Goal: Book appointment/travel/reservation

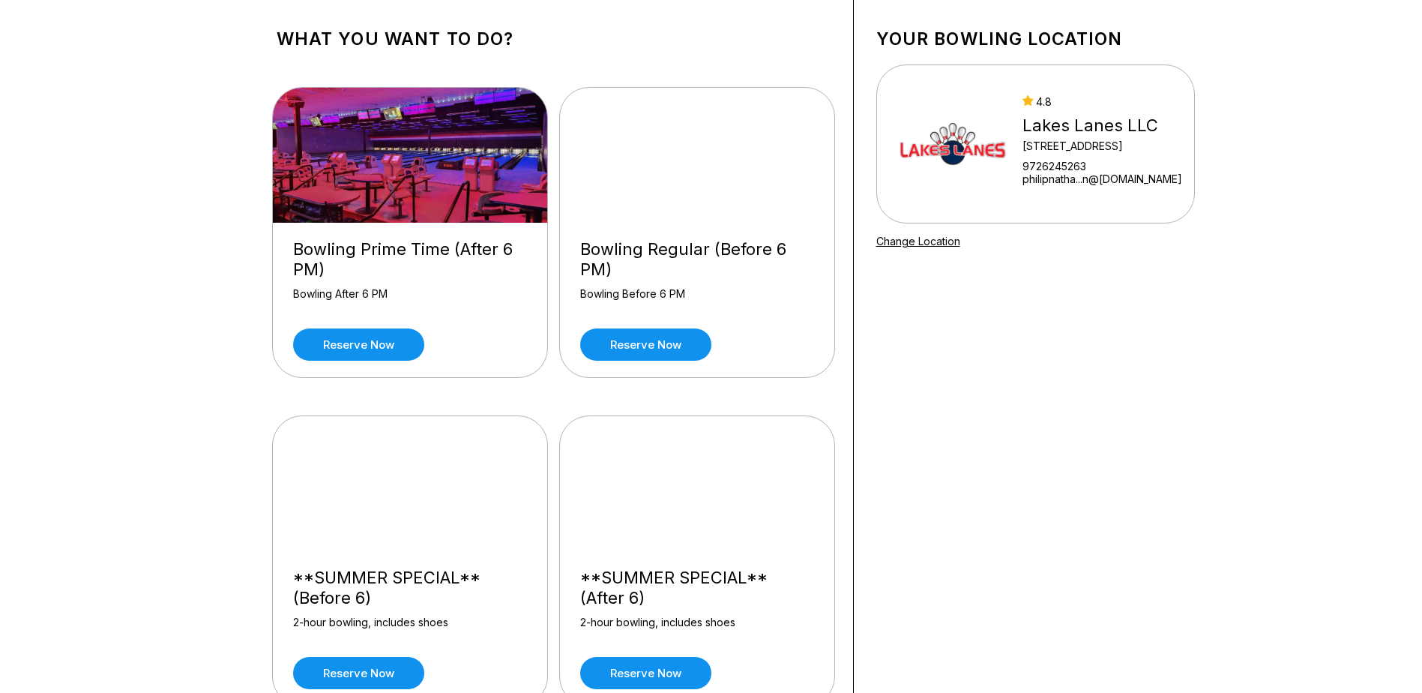
scroll to position [150, 0]
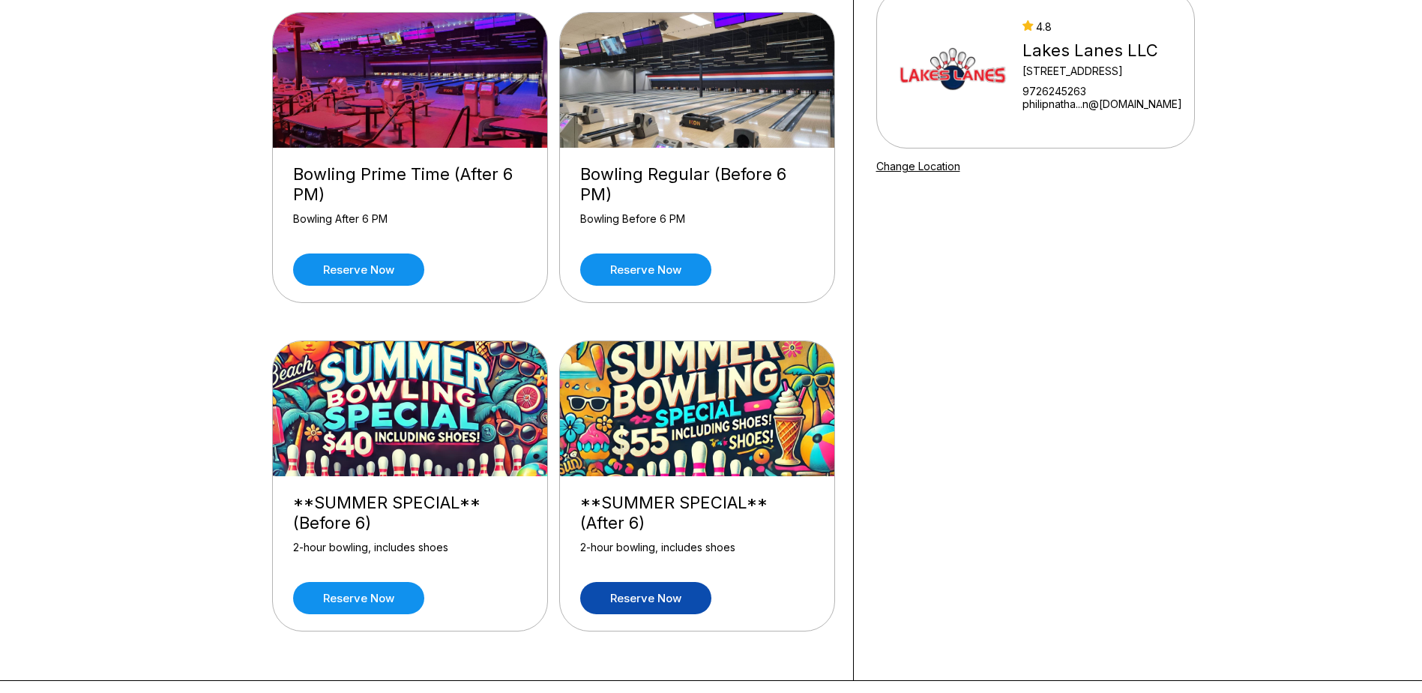
click at [675, 600] on link "Reserve now" at bounding box center [645, 598] width 131 height 32
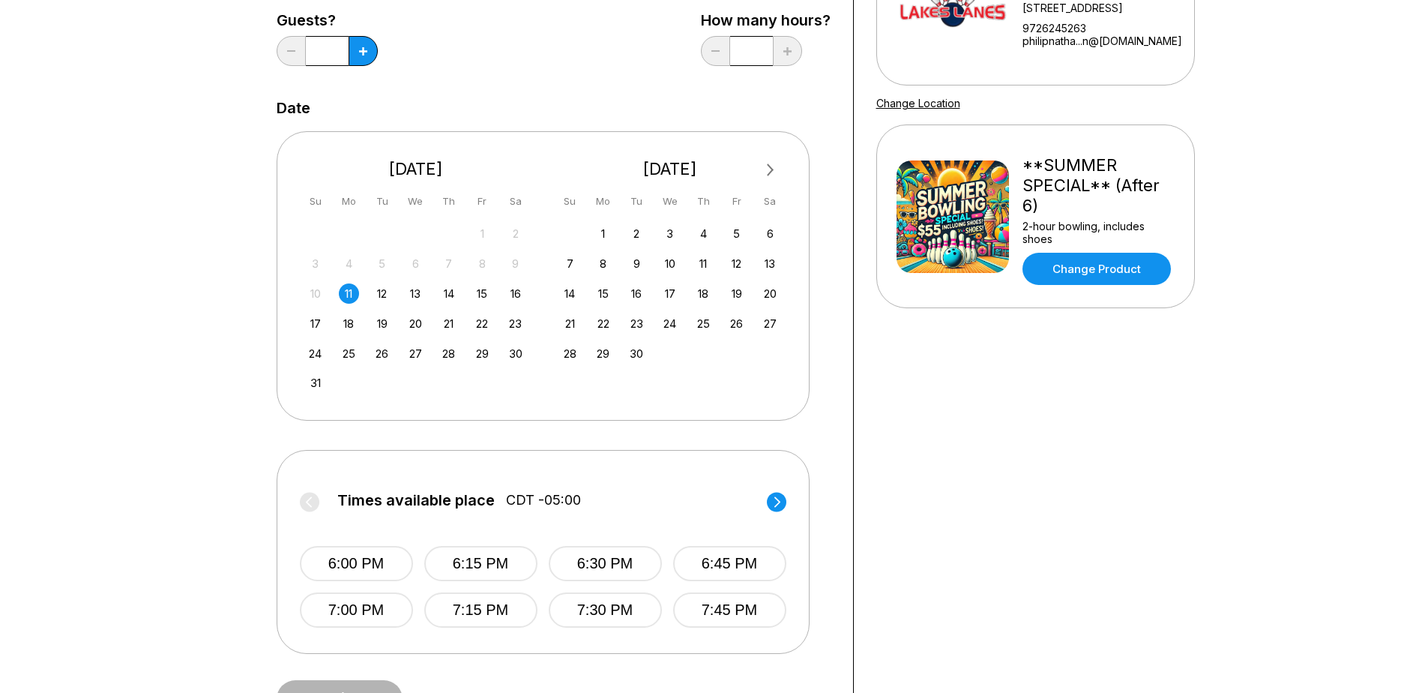
scroll to position [0, 0]
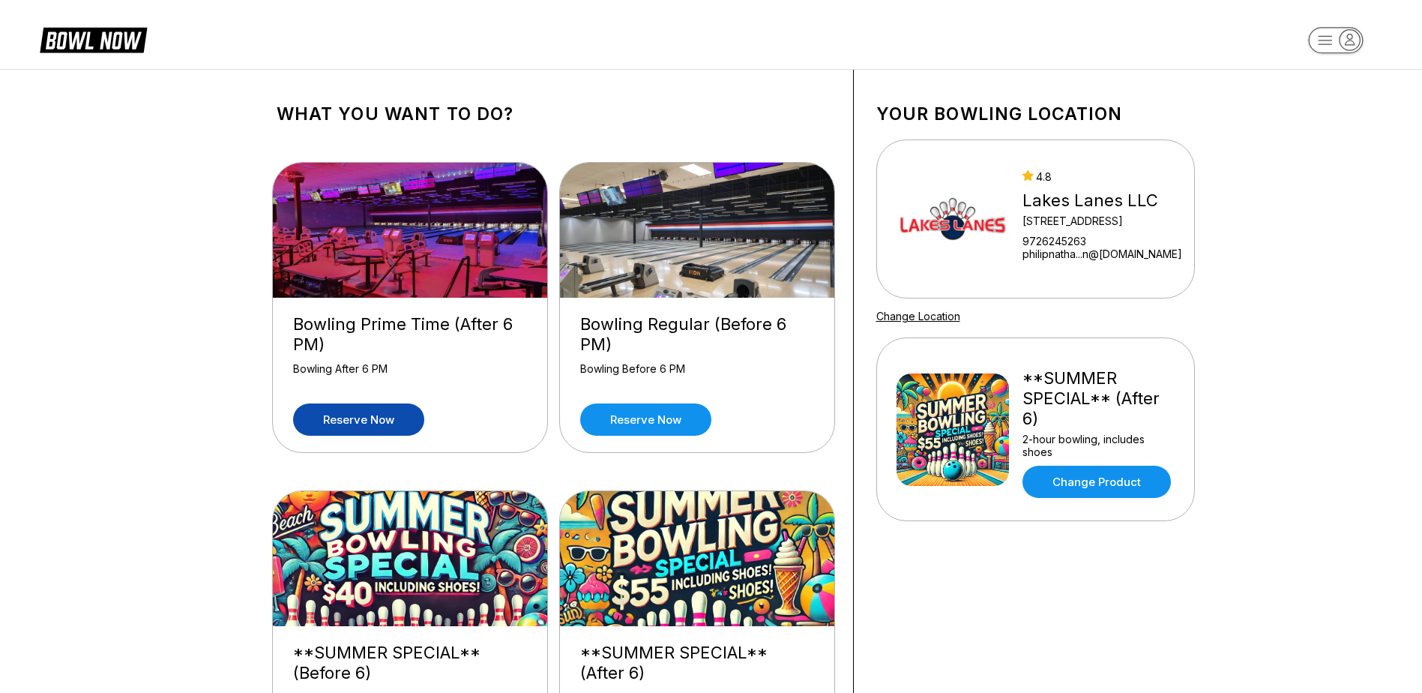
click at [379, 418] on link "Reserve now" at bounding box center [358, 419] width 131 height 32
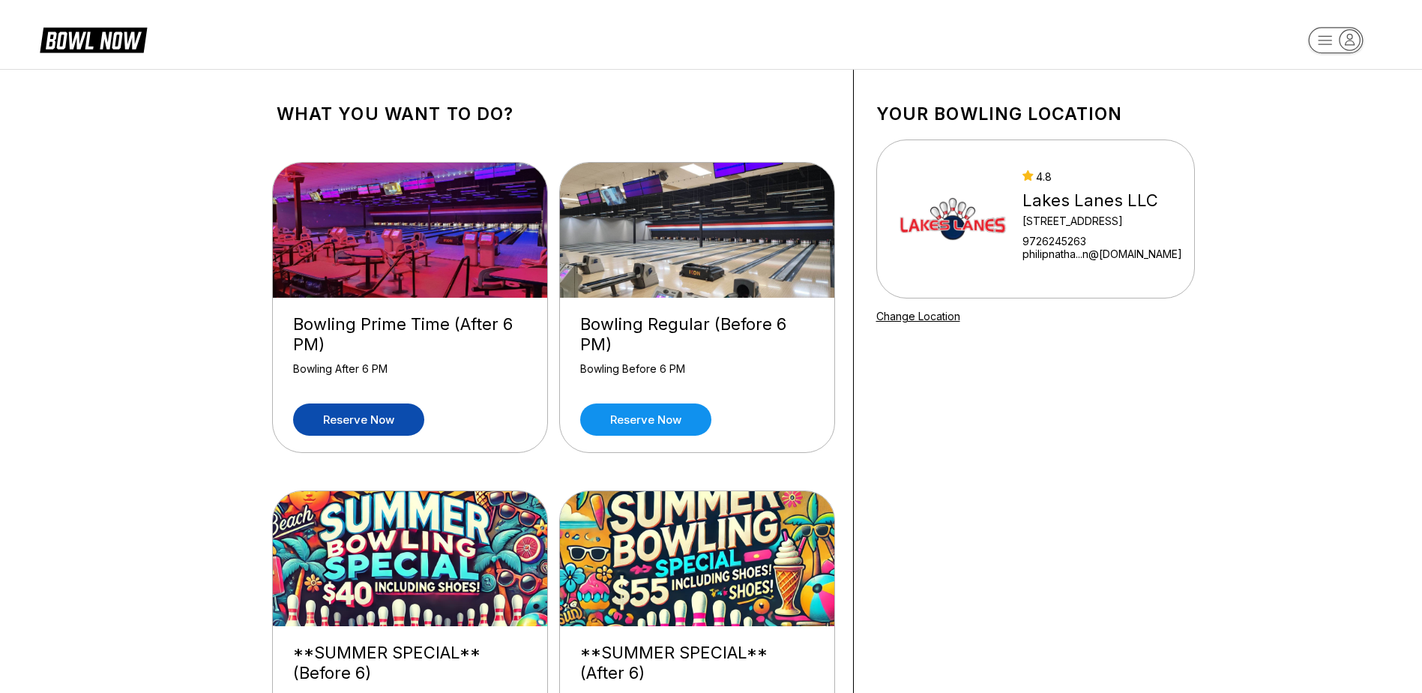
click at [383, 415] on link "Reserve now" at bounding box center [358, 419] width 131 height 32
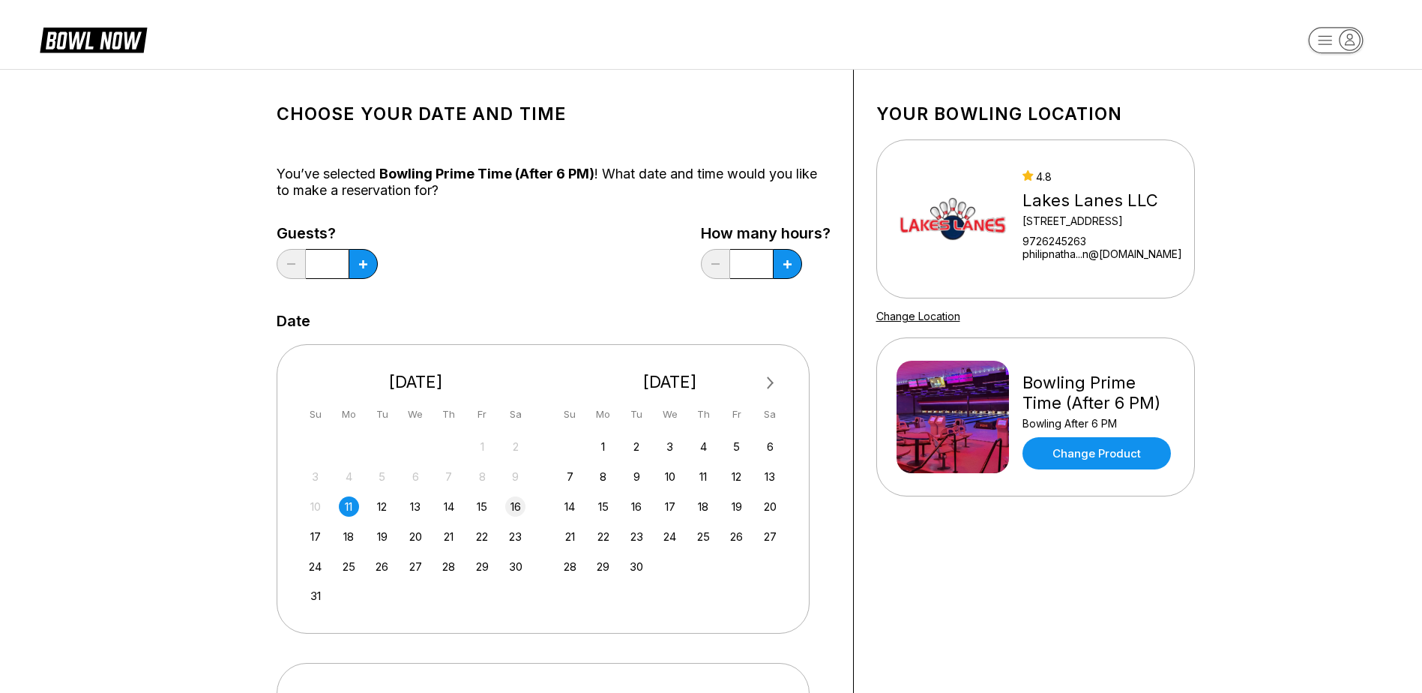
click at [511, 500] on div "16" at bounding box center [515, 506] width 20 height 20
click at [364, 258] on button at bounding box center [363, 264] width 29 height 30
type input "*"
click at [378, 258] on button at bounding box center [363, 264] width 29 height 30
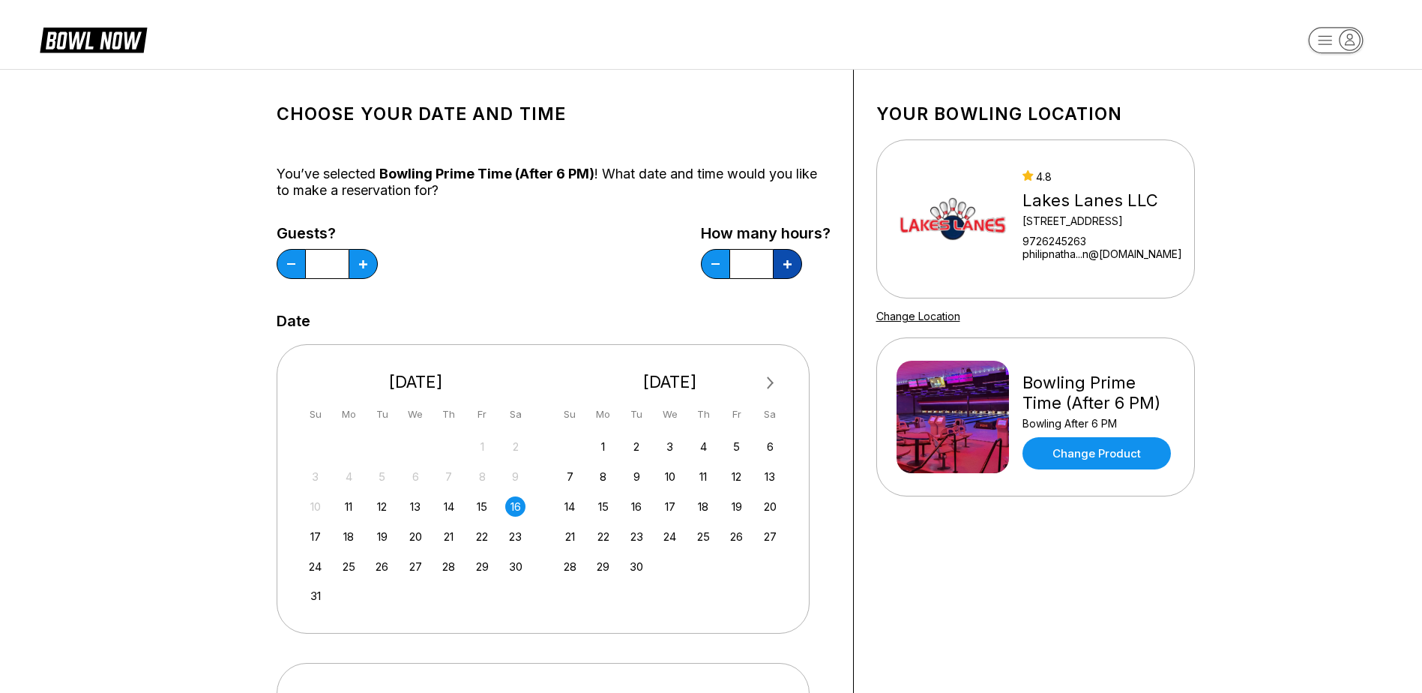
type input "***"
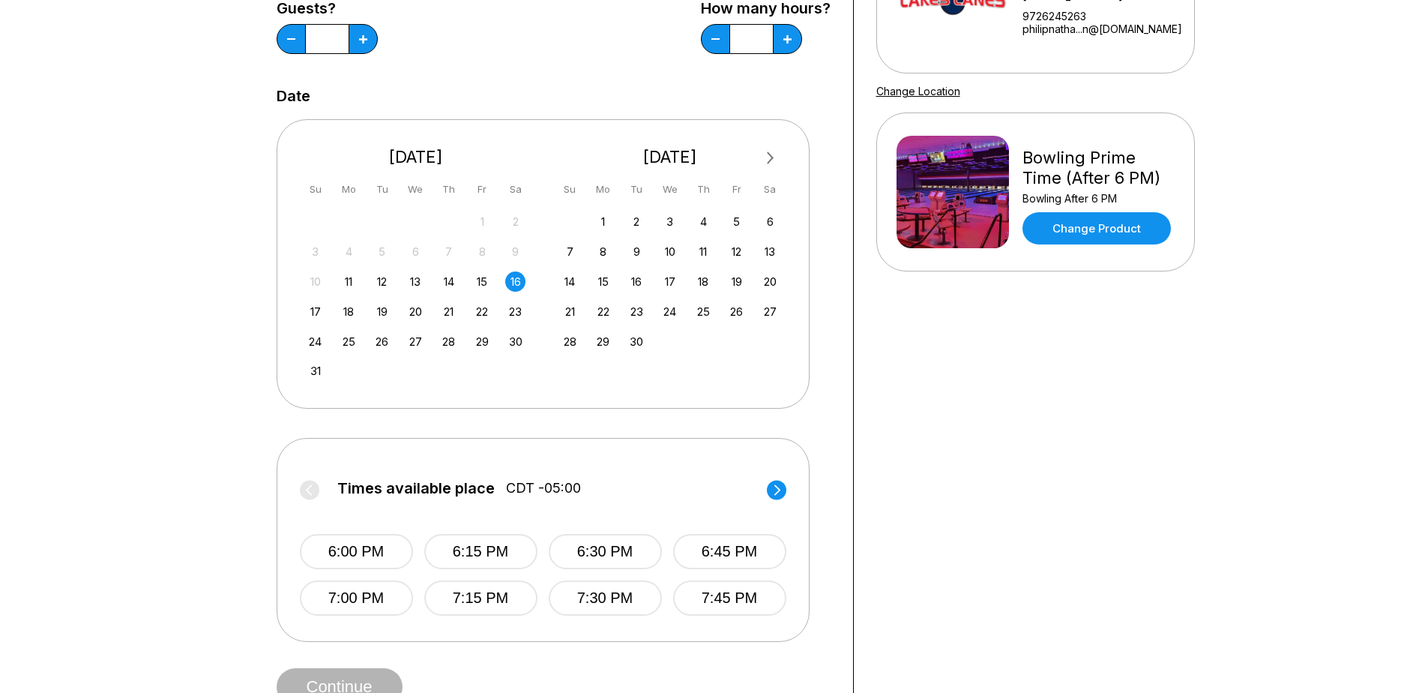
scroll to position [300, 0]
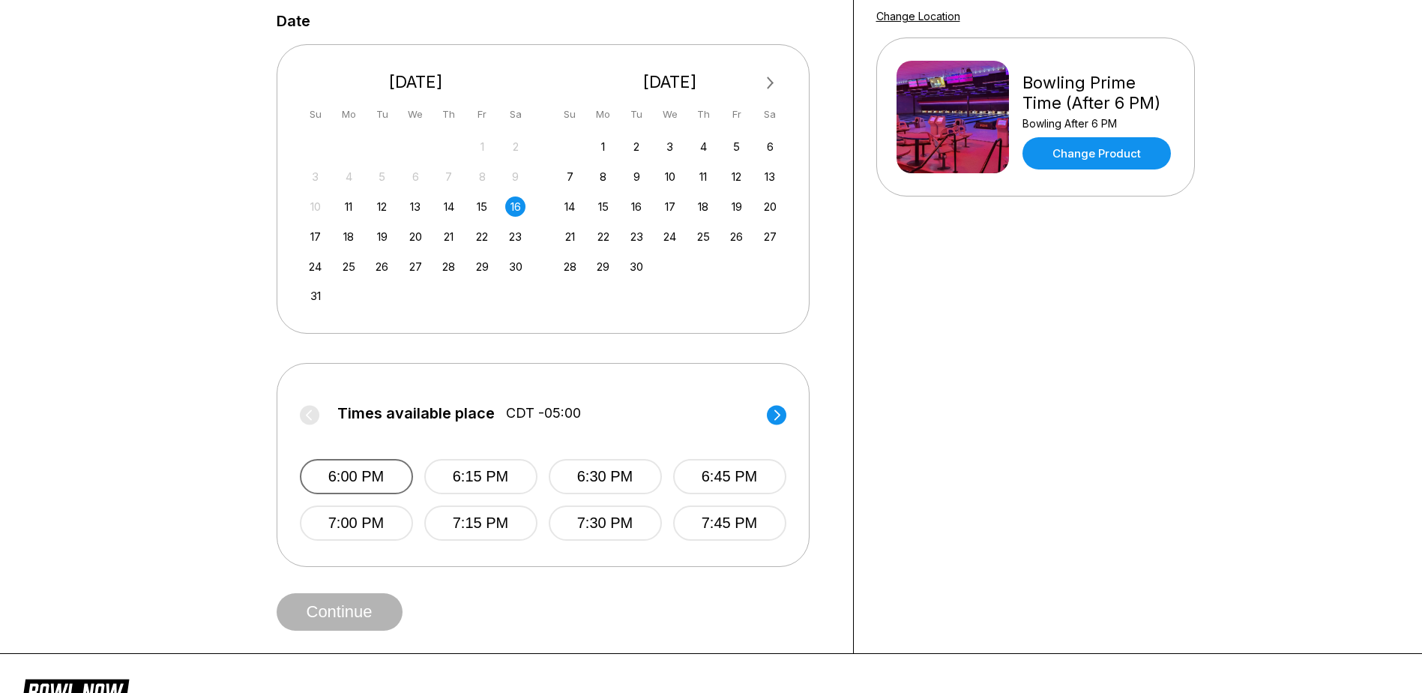
click at [376, 472] on button "6:00 PM" at bounding box center [356, 476] width 113 height 35
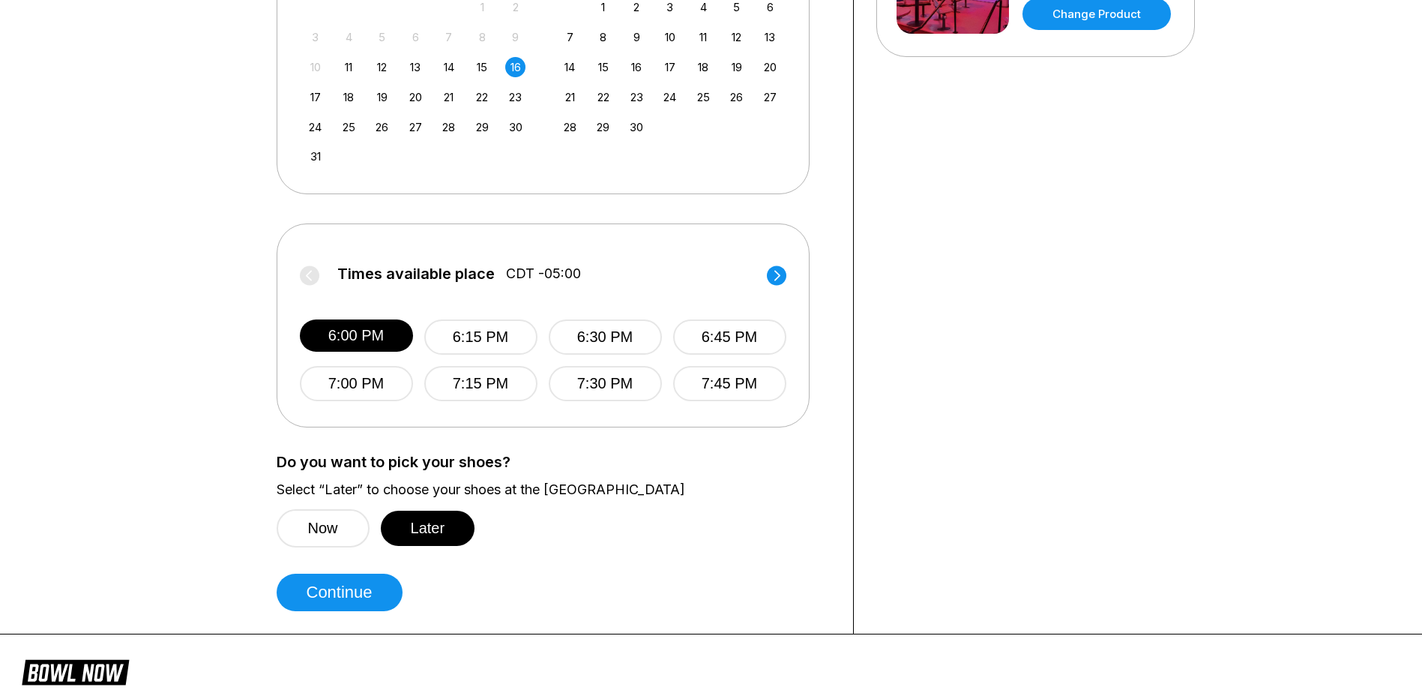
scroll to position [525, 0]
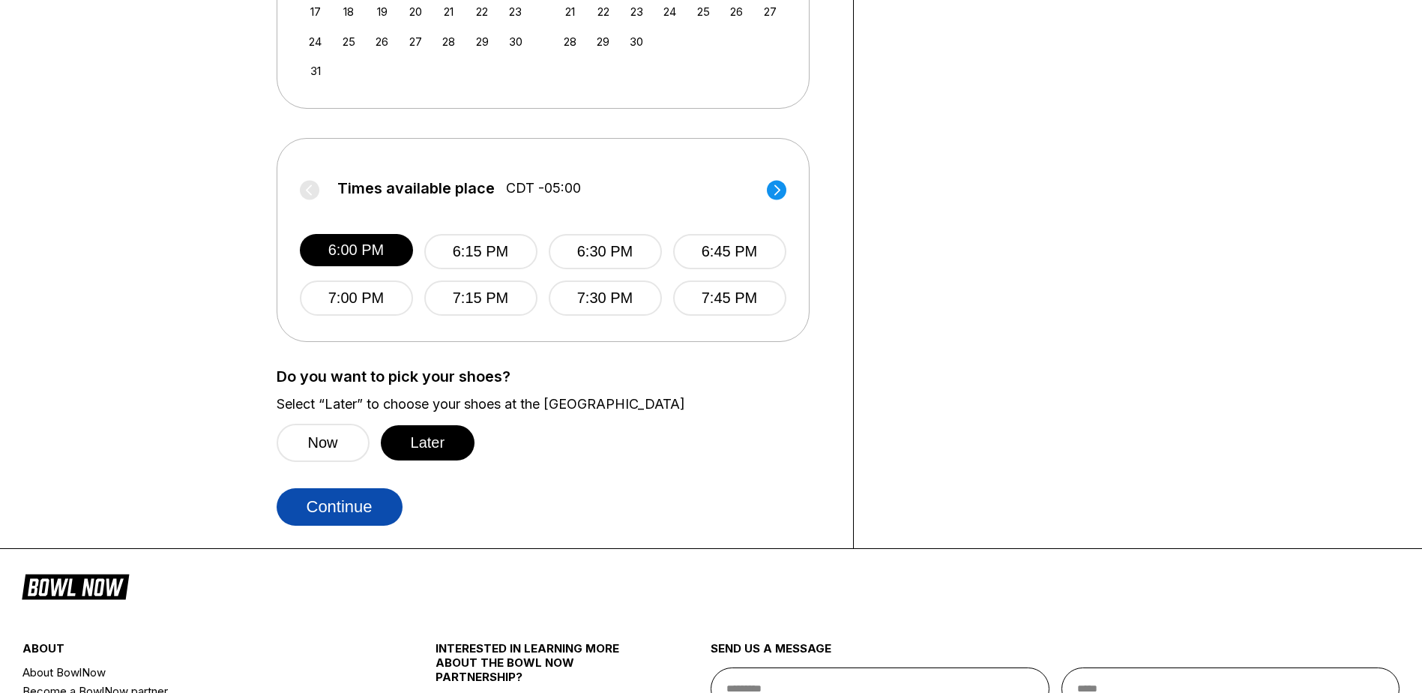
click at [370, 508] on button "Continue" at bounding box center [340, 506] width 126 height 37
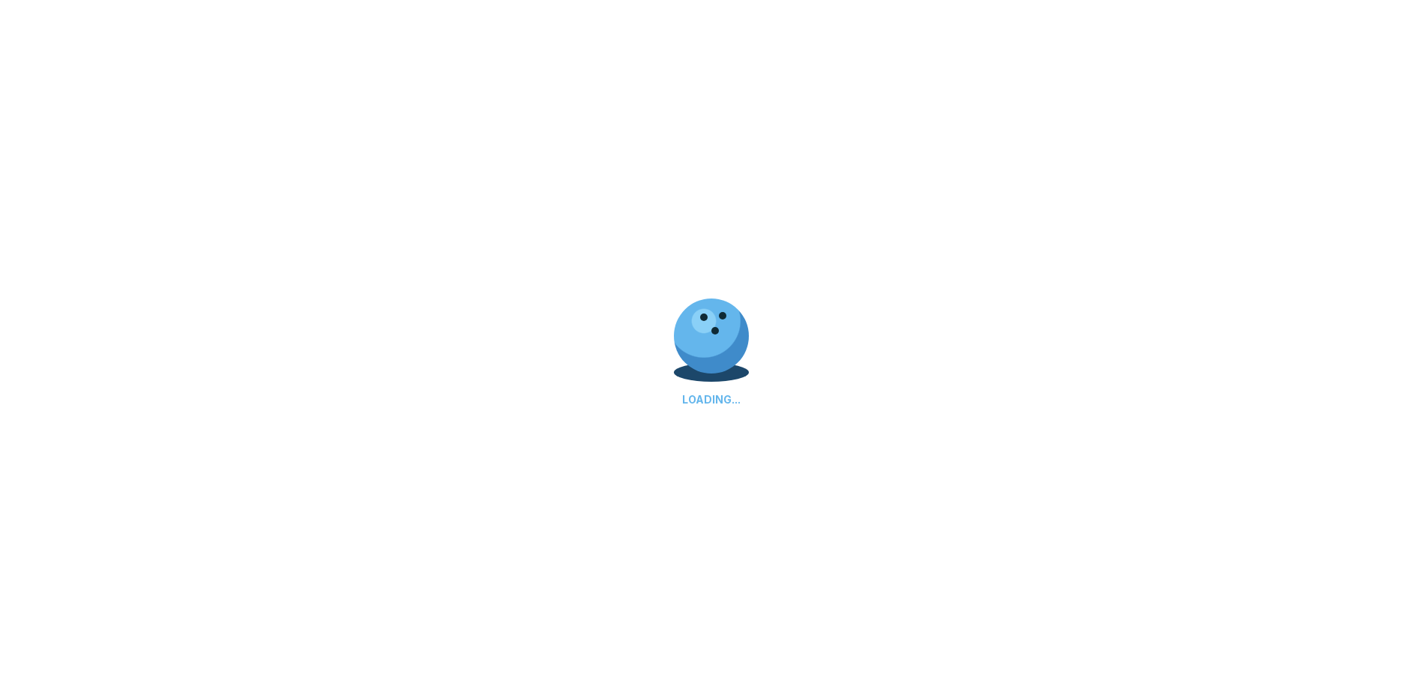
select select "**"
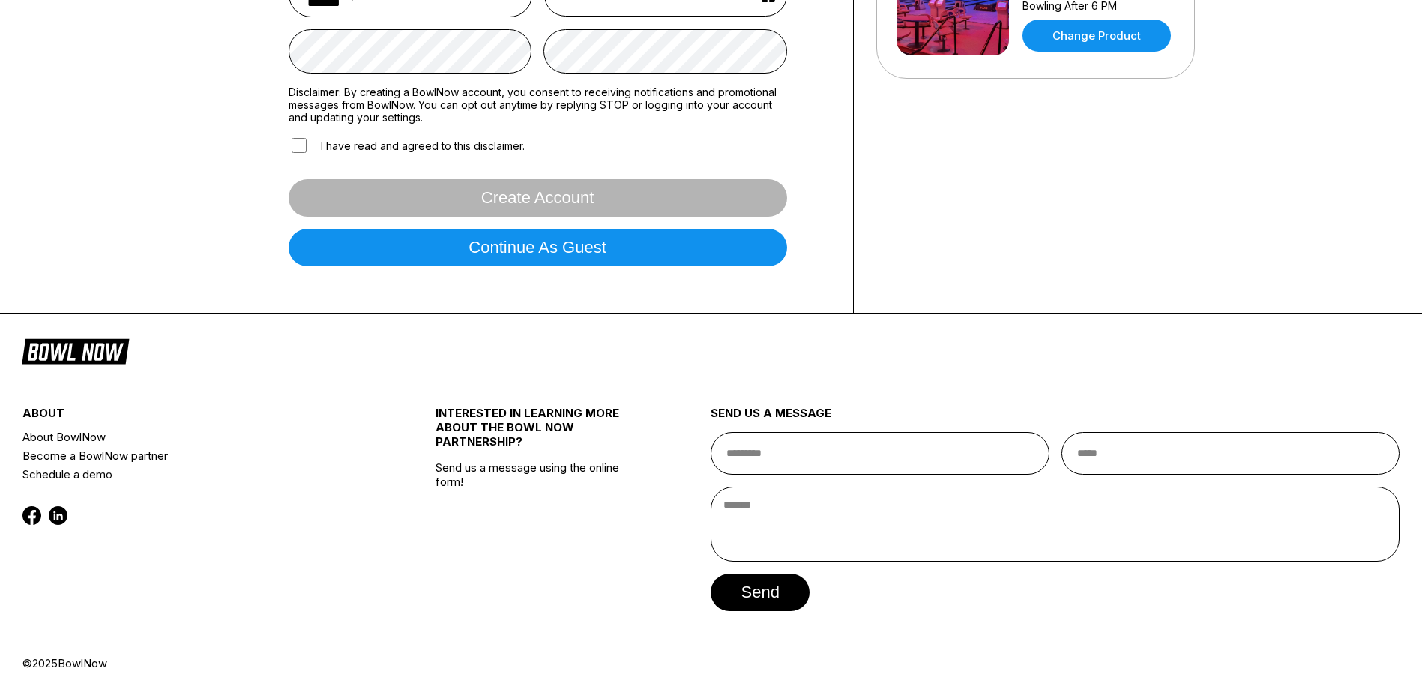
scroll to position [0, 0]
click at [627, 246] on button "Continue as guest" at bounding box center [538, 247] width 499 height 37
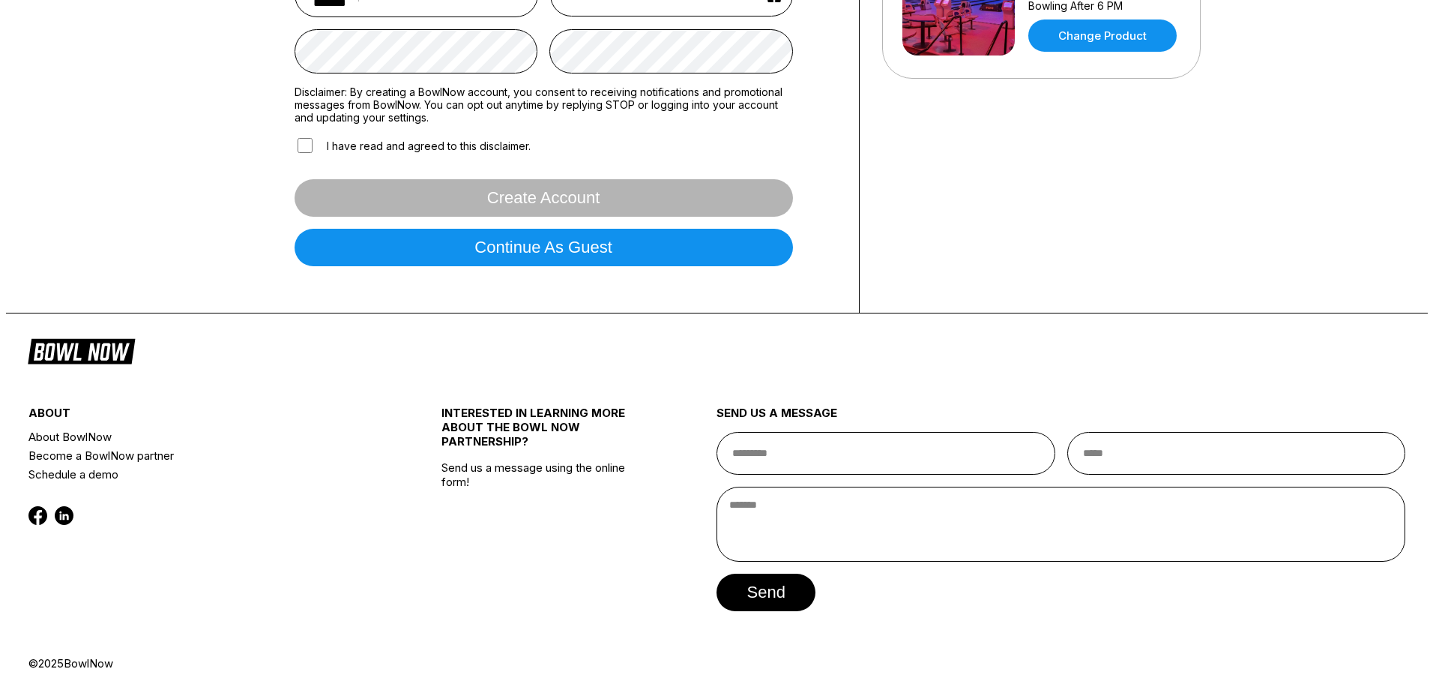
scroll to position [280, 0]
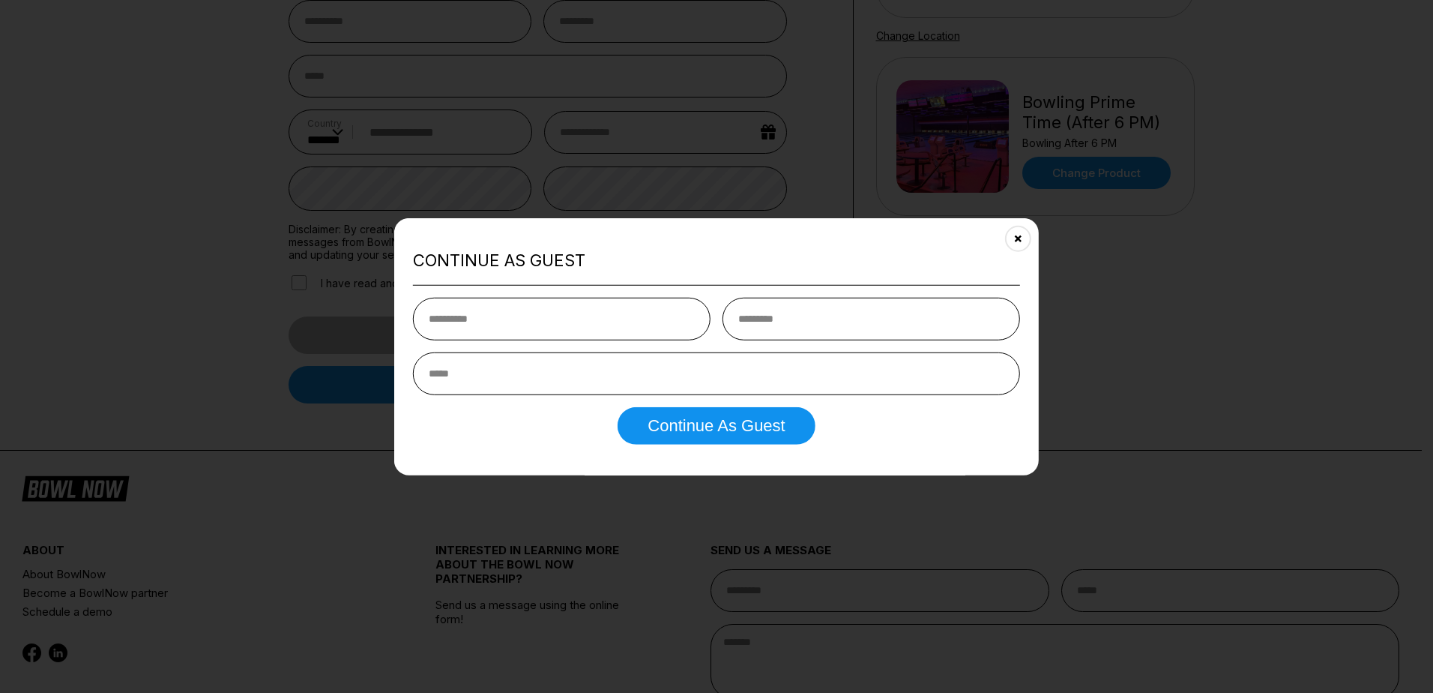
type input "*****"
type input "******"
click at [556, 380] on input "email" at bounding box center [716, 373] width 607 height 43
click at [729, 433] on button "Continue as Guest" at bounding box center [716, 424] width 197 height 37
click at [544, 369] on input "email" at bounding box center [716, 373] width 607 height 43
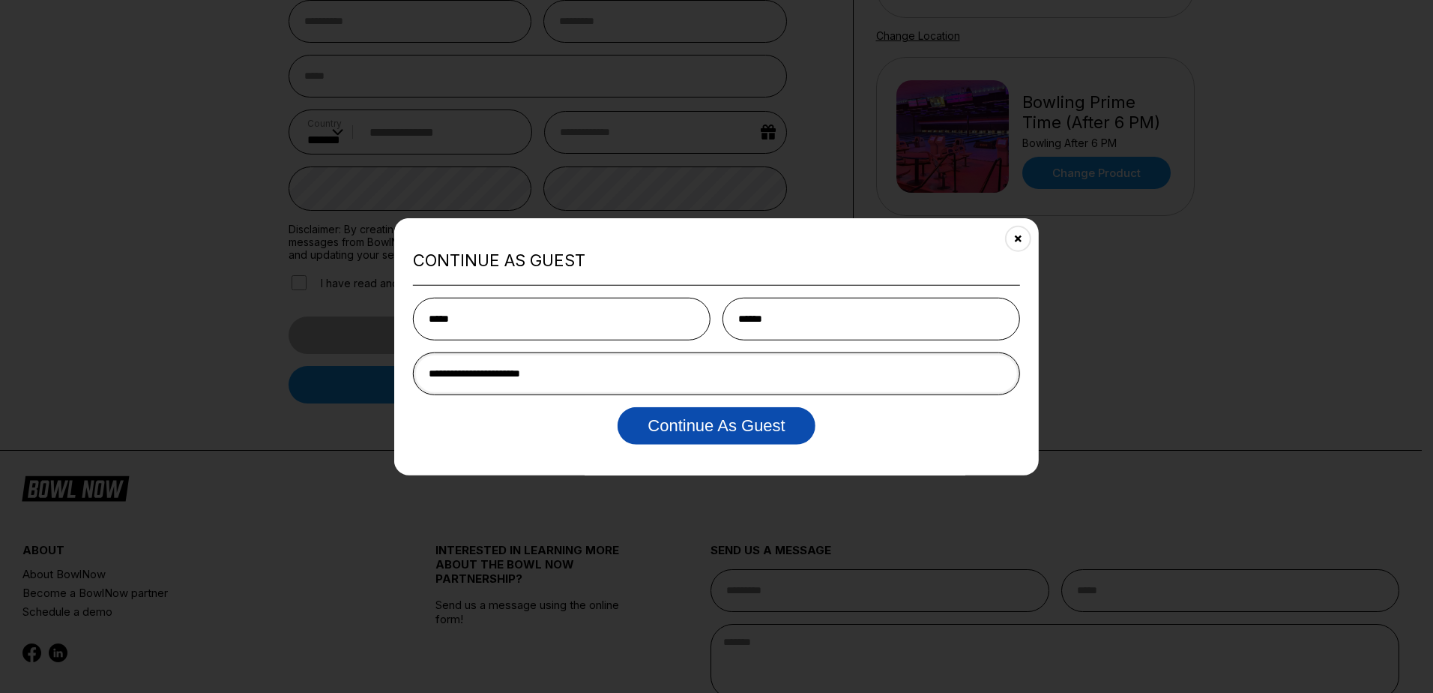
type input "**********"
click at [756, 433] on button "Continue as Guest" at bounding box center [716, 424] width 197 height 37
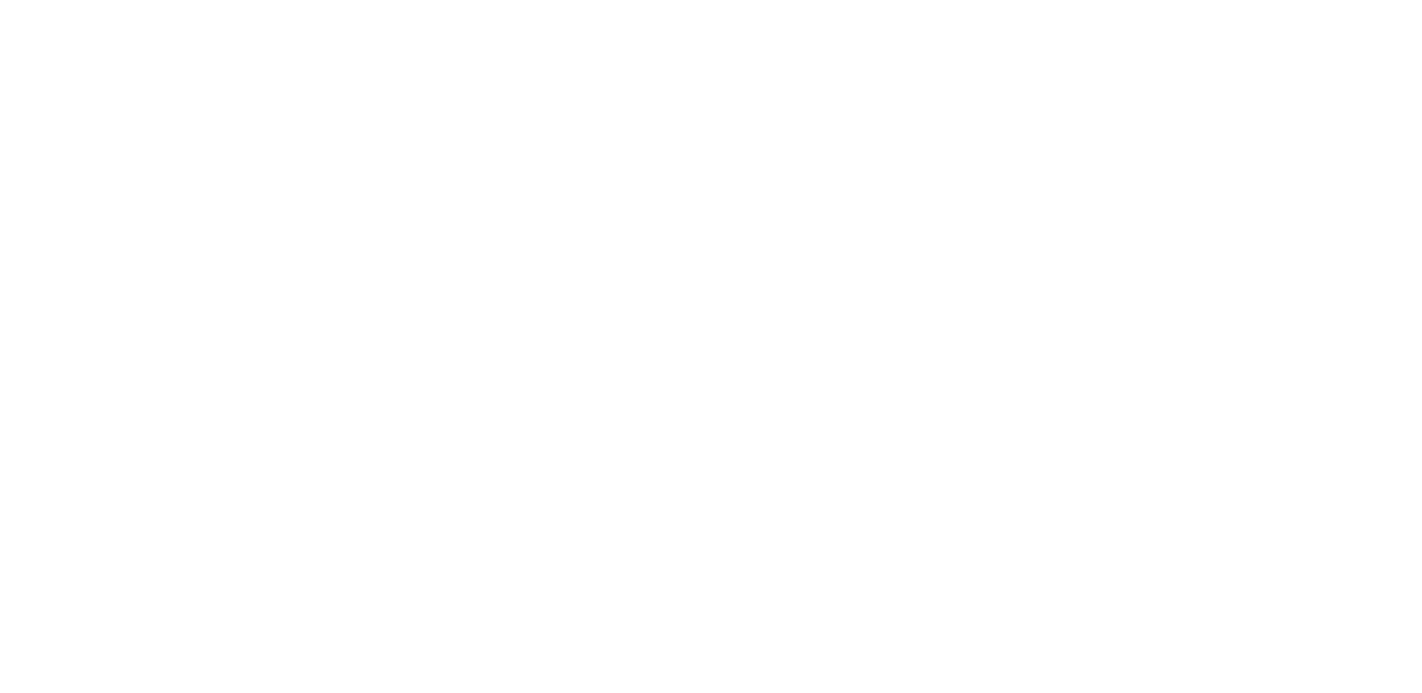
scroll to position [0, 0]
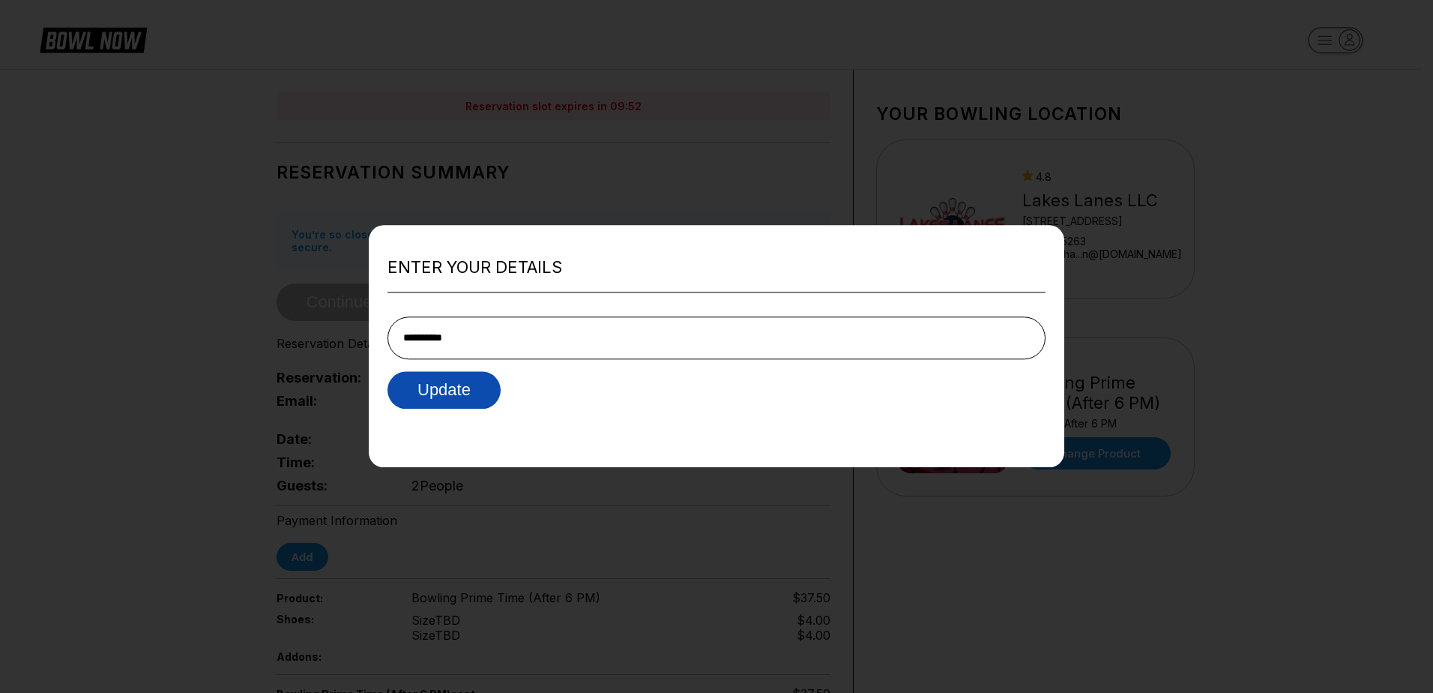
type input "**********"
click at [452, 400] on button "Update" at bounding box center [444, 389] width 113 height 37
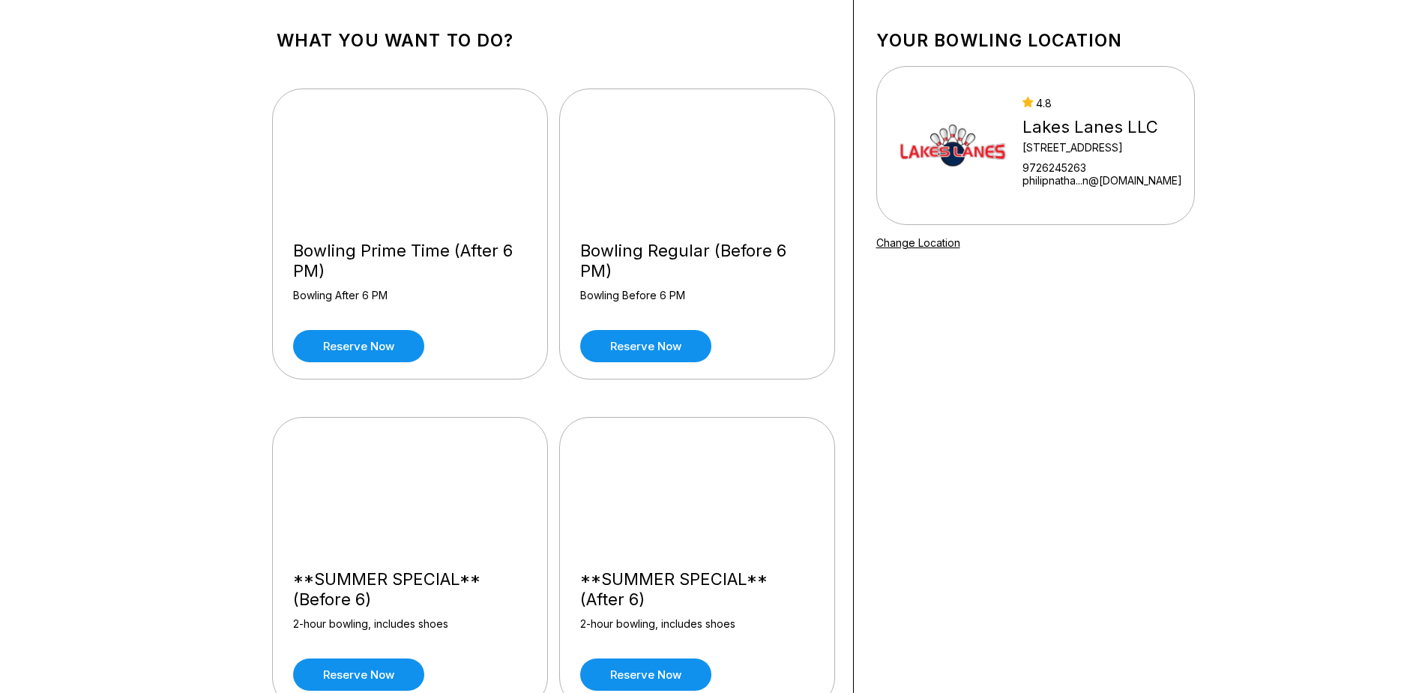
scroll to position [225, 0]
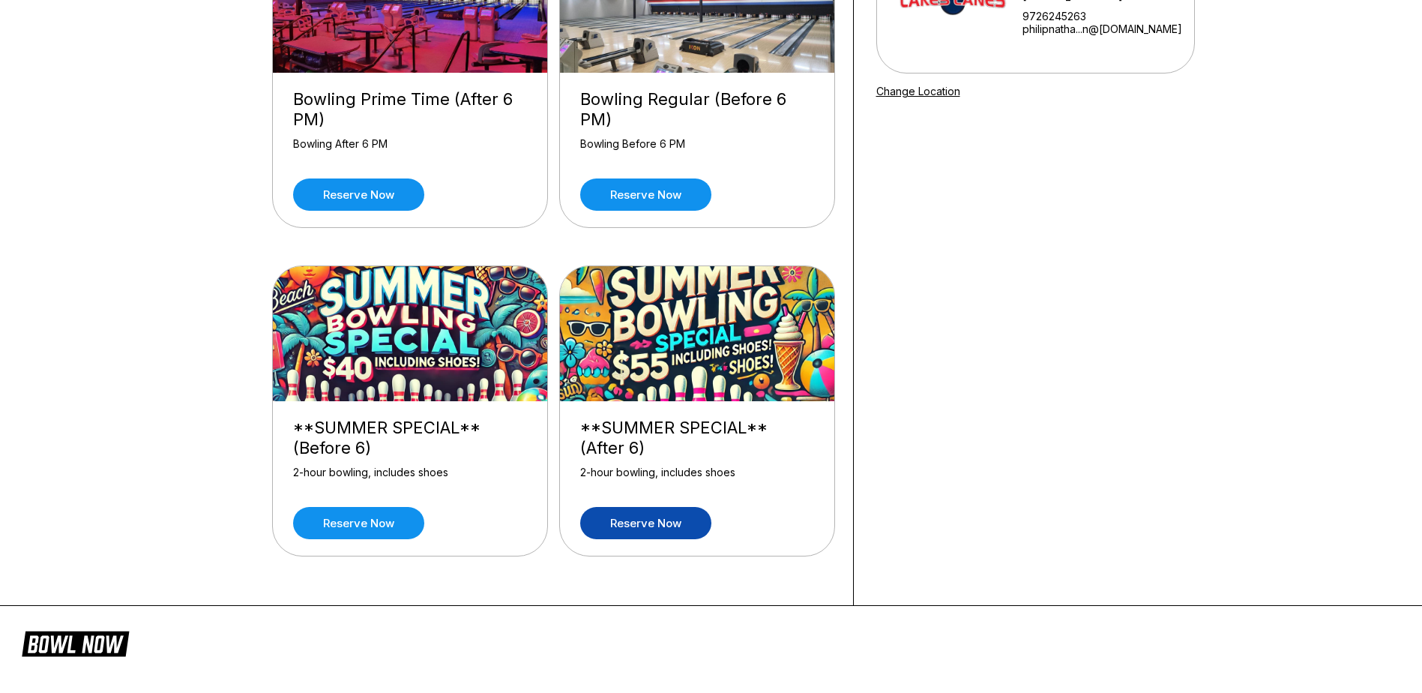
click at [668, 529] on link "Reserve now" at bounding box center [645, 523] width 131 height 32
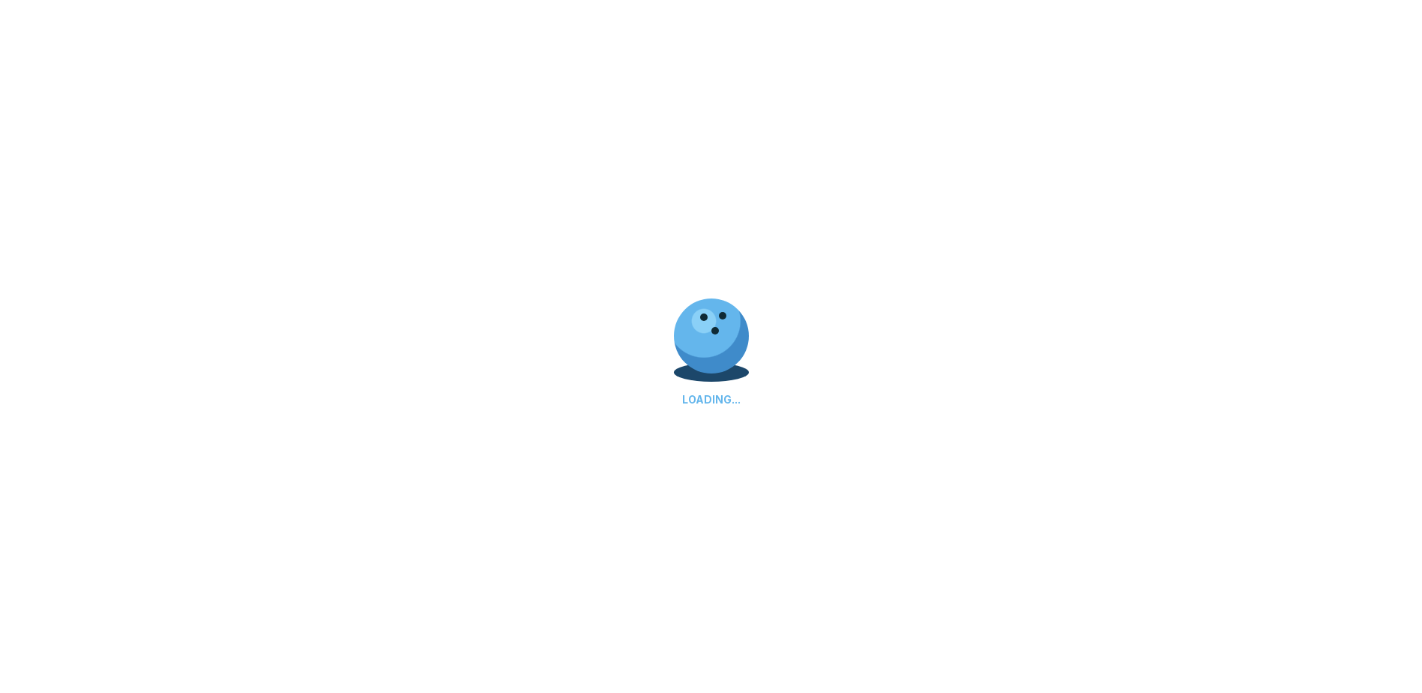
scroll to position [0, 0]
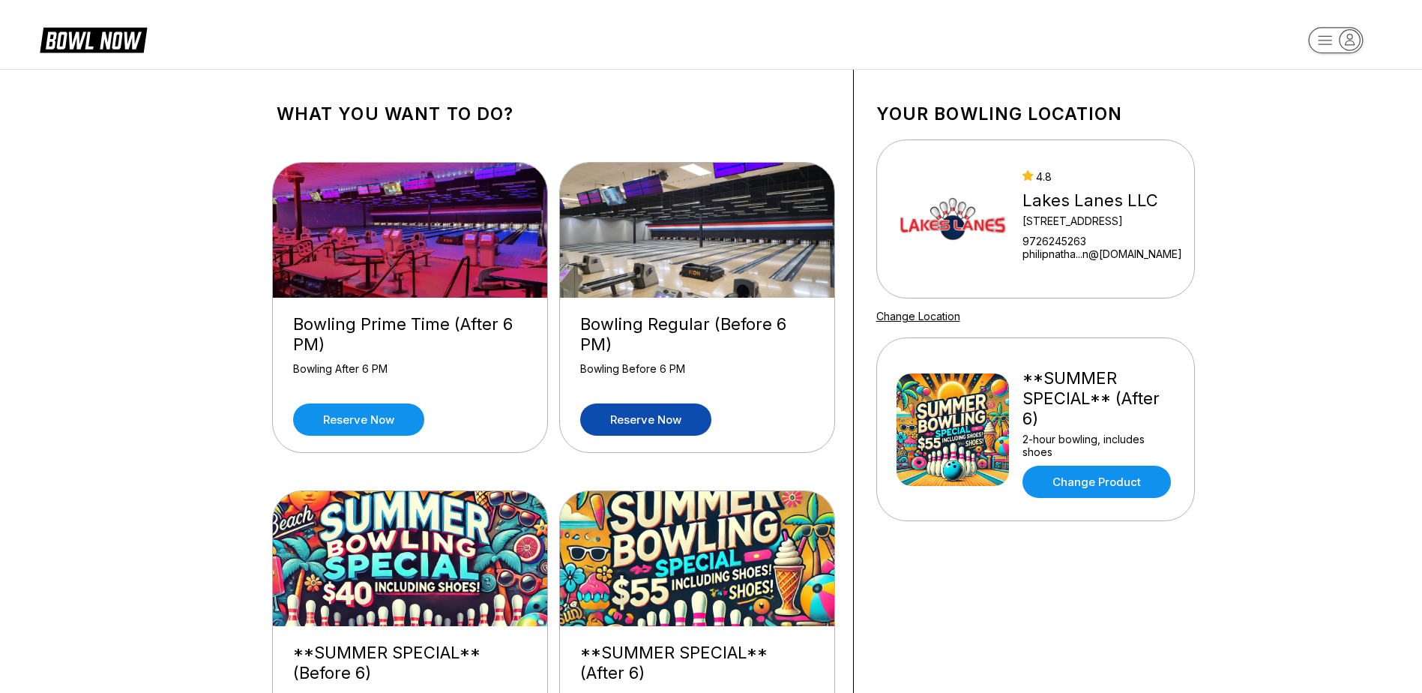
click at [663, 420] on link "Reserve now" at bounding box center [645, 419] width 131 height 32
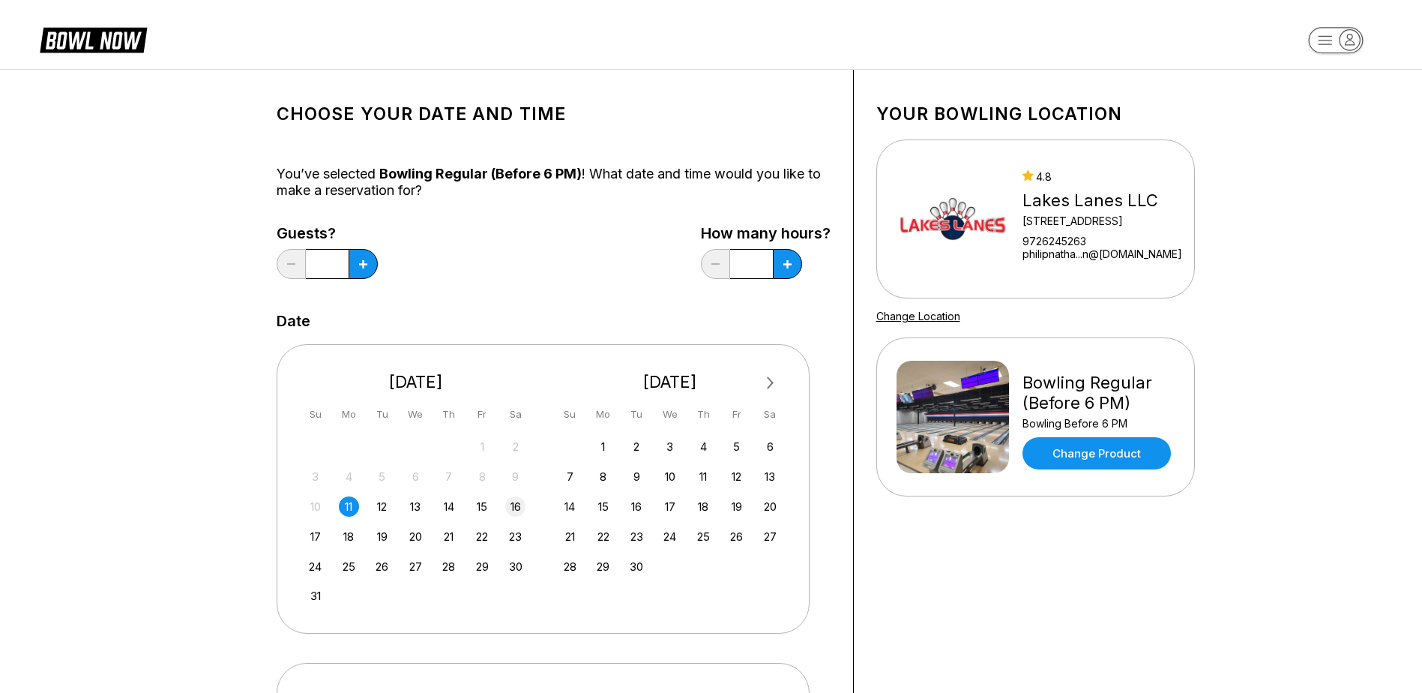
click at [522, 505] on div "16" at bounding box center [515, 506] width 20 height 20
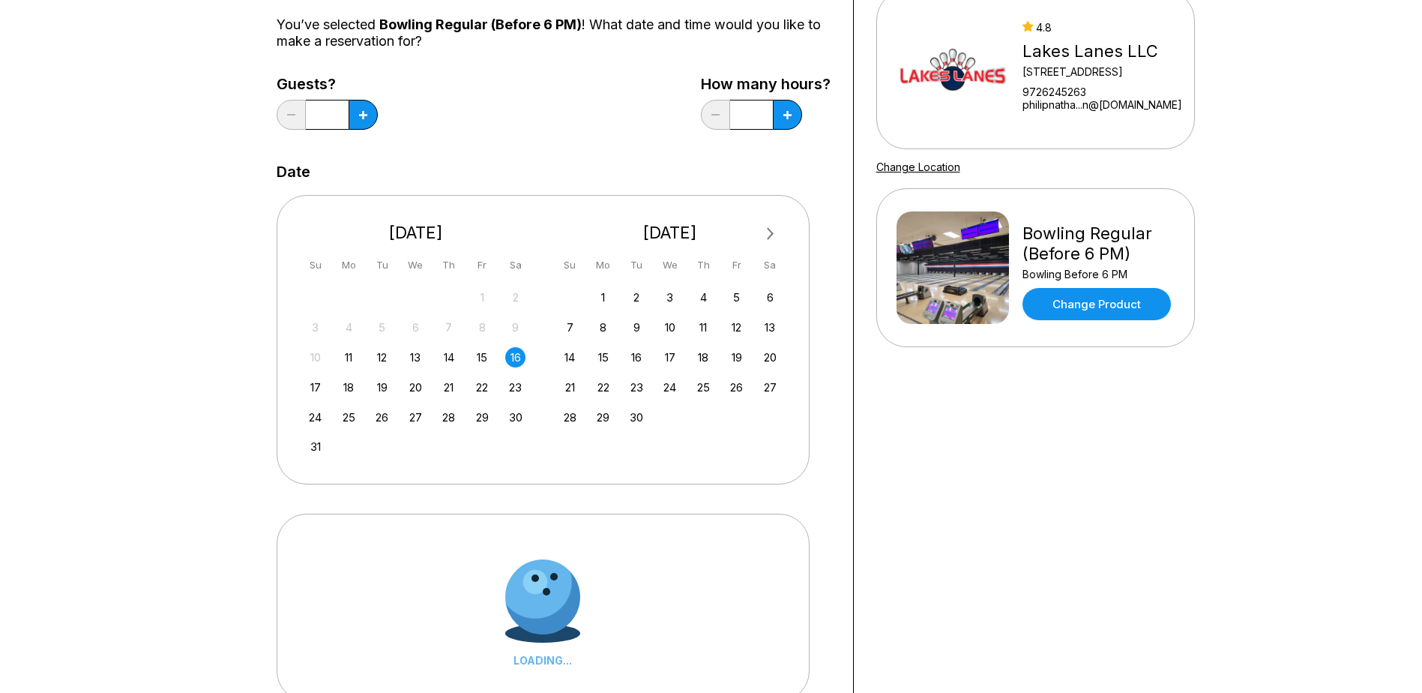
scroll to position [225, 0]
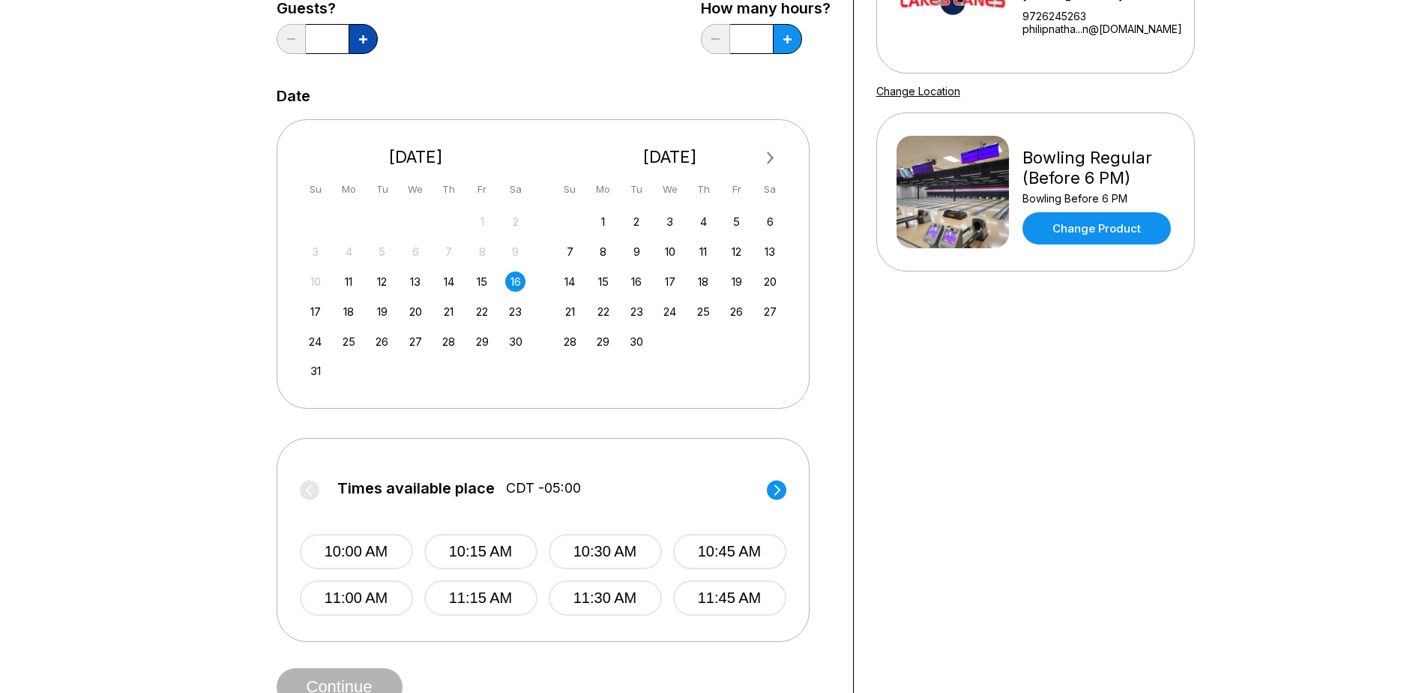
click at [358, 32] on button at bounding box center [363, 39] width 29 height 30
type input "*"
click at [367, 39] on icon at bounding box center [363, 39] width 8 height 8
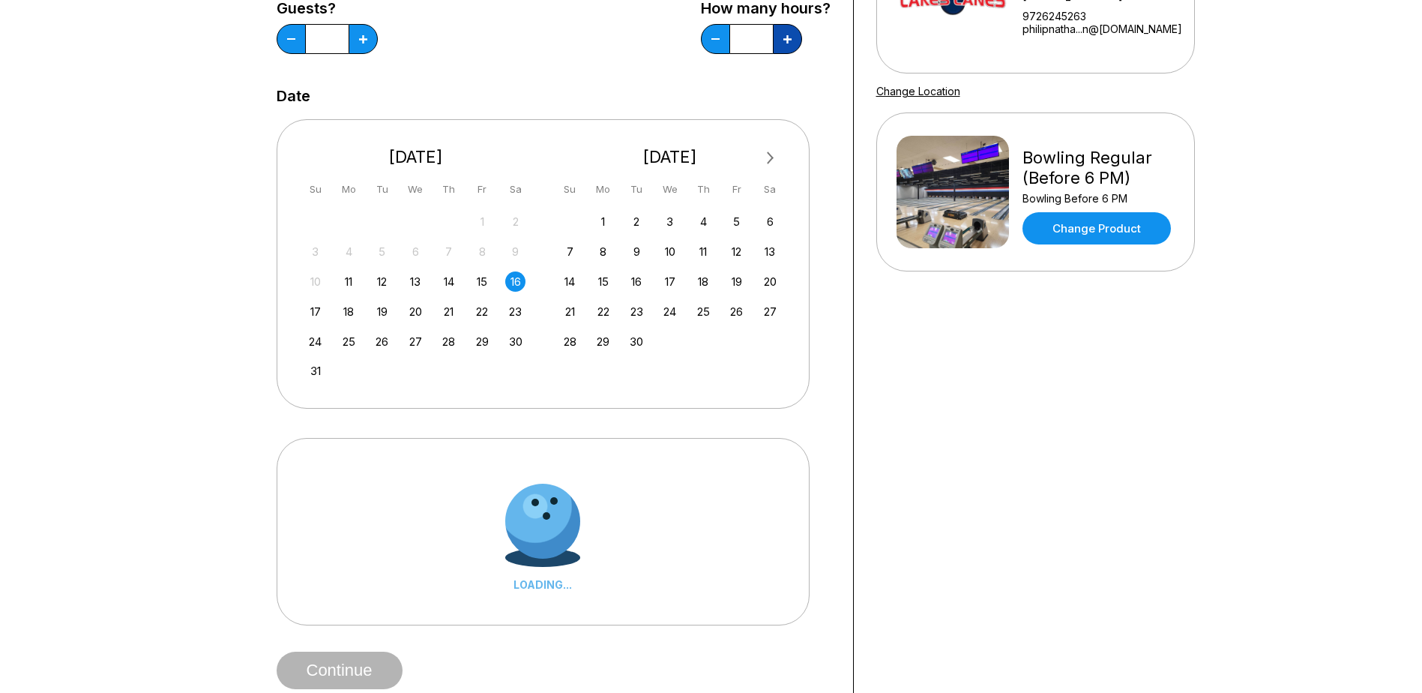
click at [367, 39] on icon at bounding box center [363, 39] width 8 height 8
type input "***"
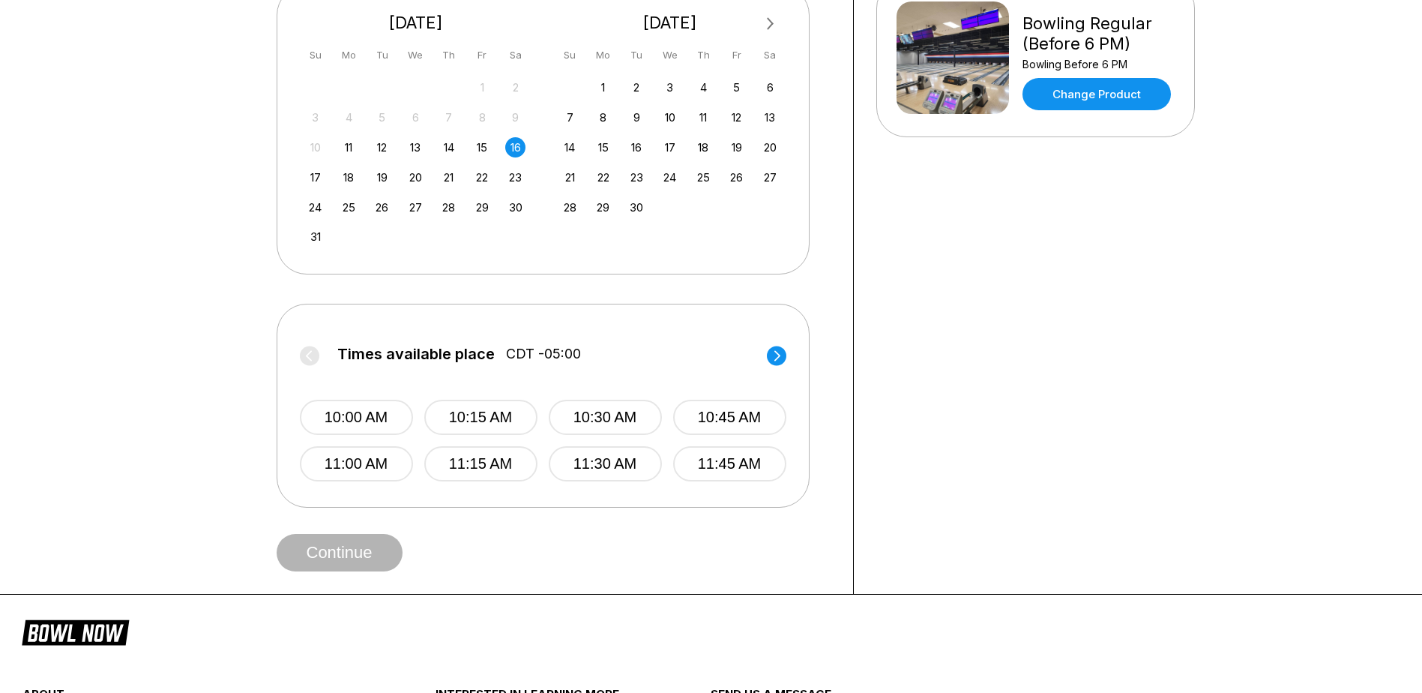
scroll to position [375, 0]
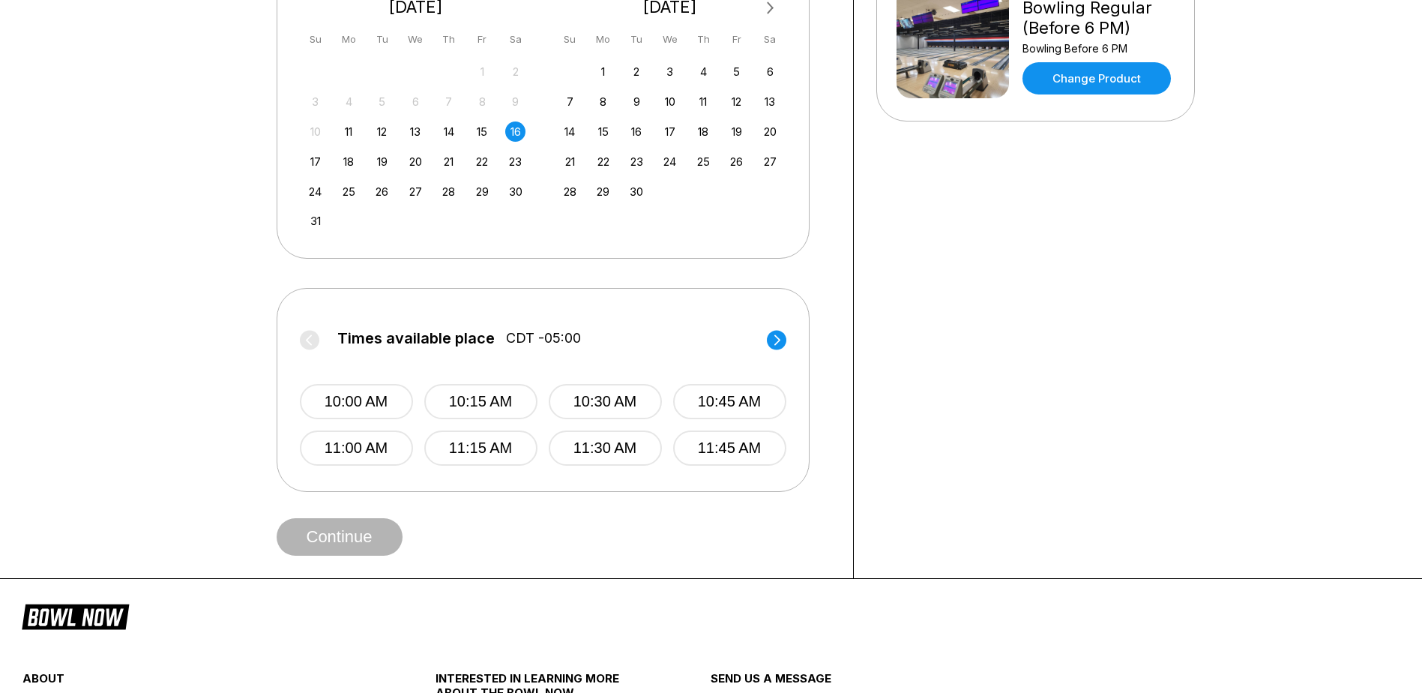
click at [774, 343] on circle at bounding box center [776, 339] width 19 height 19
click at [382, 403] on button "4:00 PM" at bounding box center [356, 401] width 113 height 35
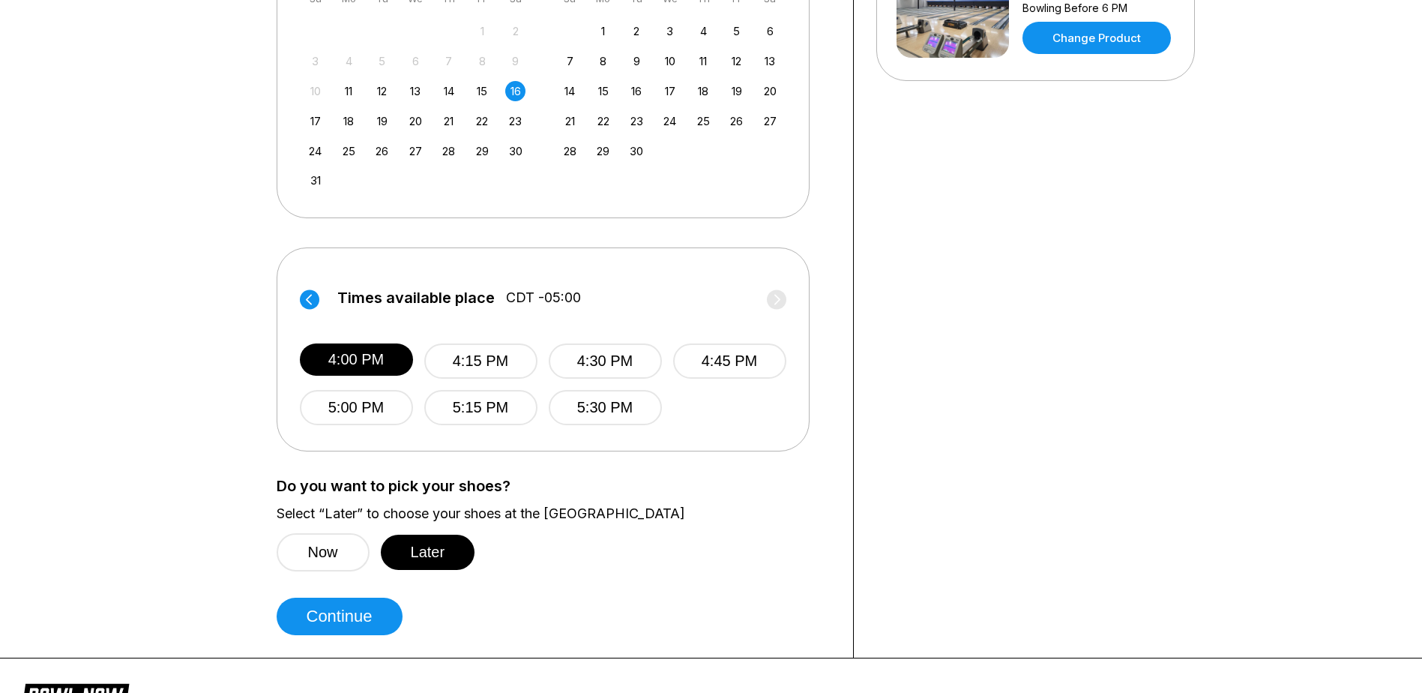
scroll to position [450, 0]
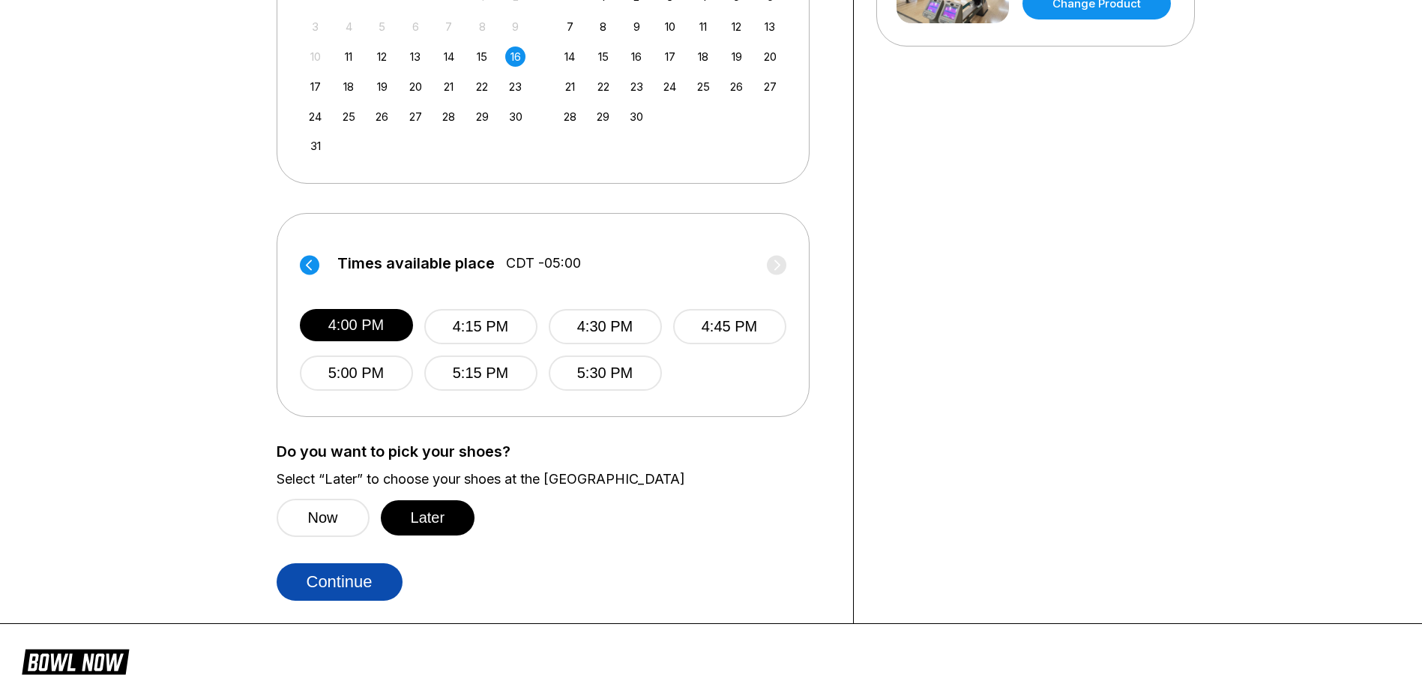
click at [342, 585] on button "Continue" at bounding box center [340, 581] width 126 height 37
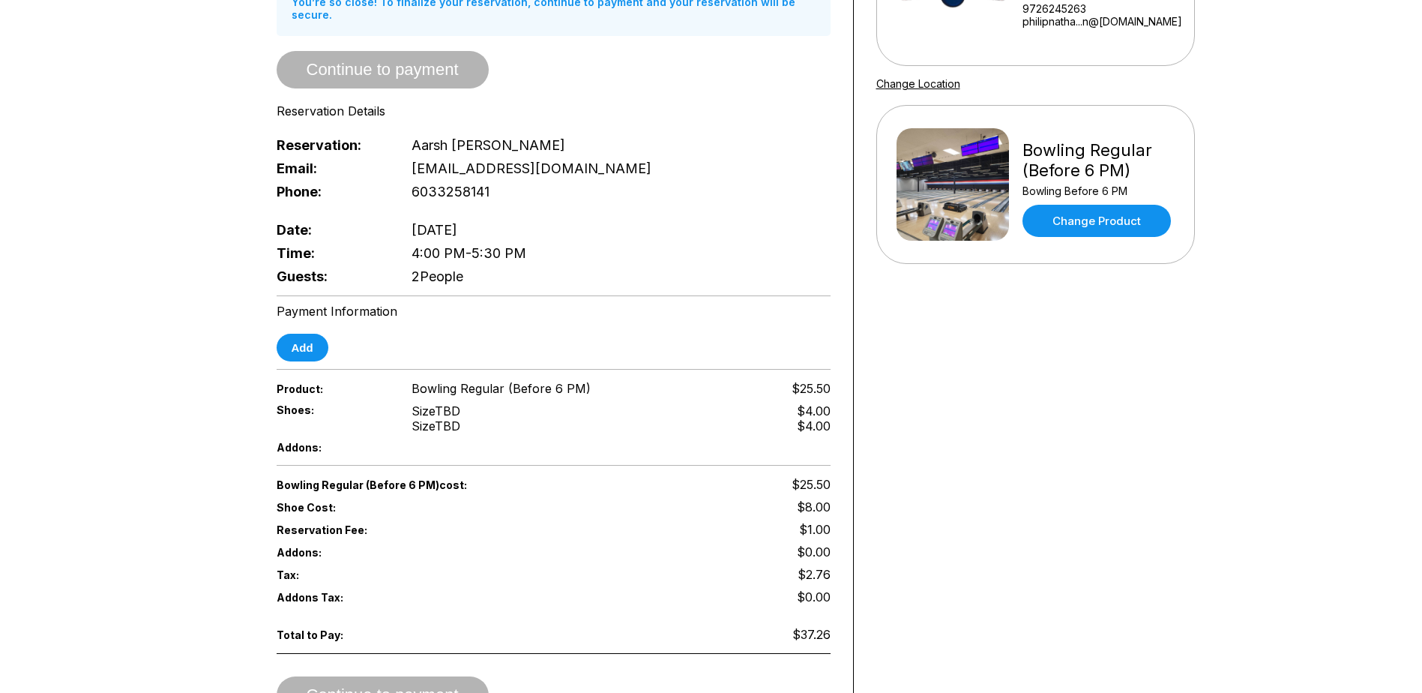
scroll to position [0, 0]
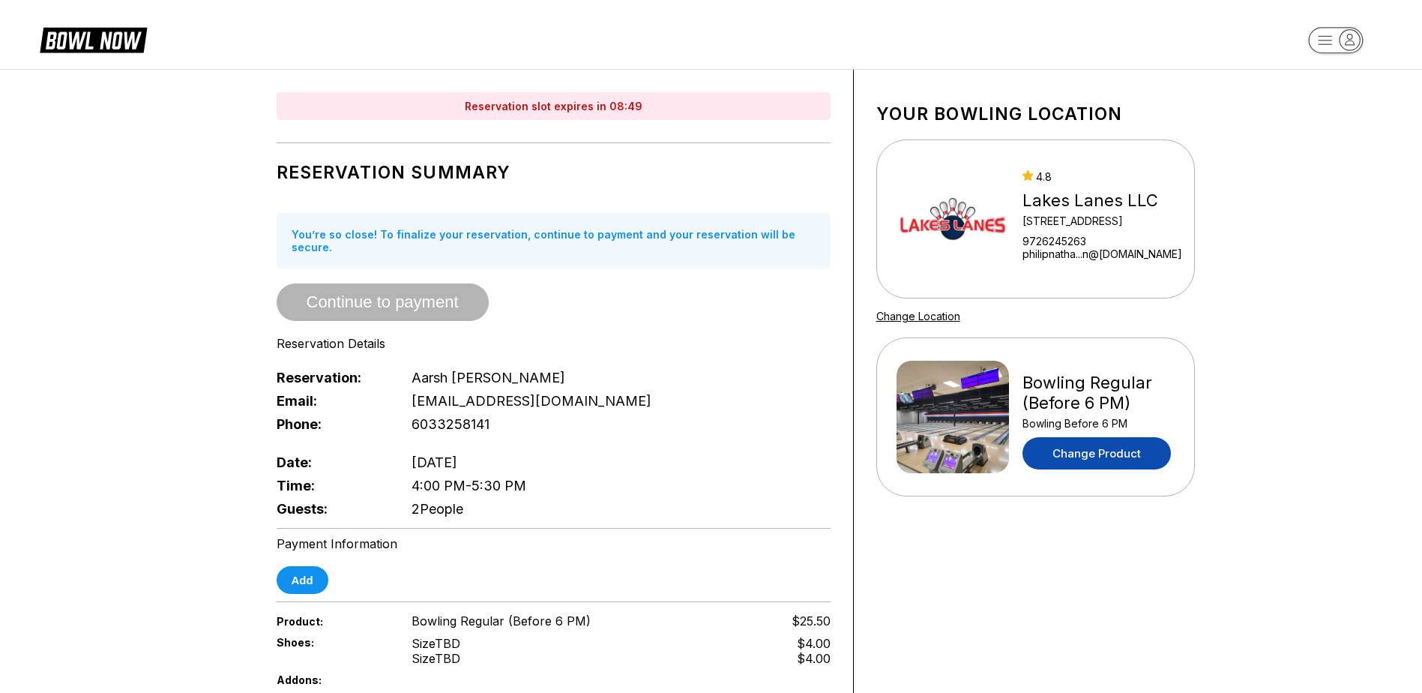
click at [1130, 457] on link "Change Product" at bounding box center [1097, 453] width 148 height 32
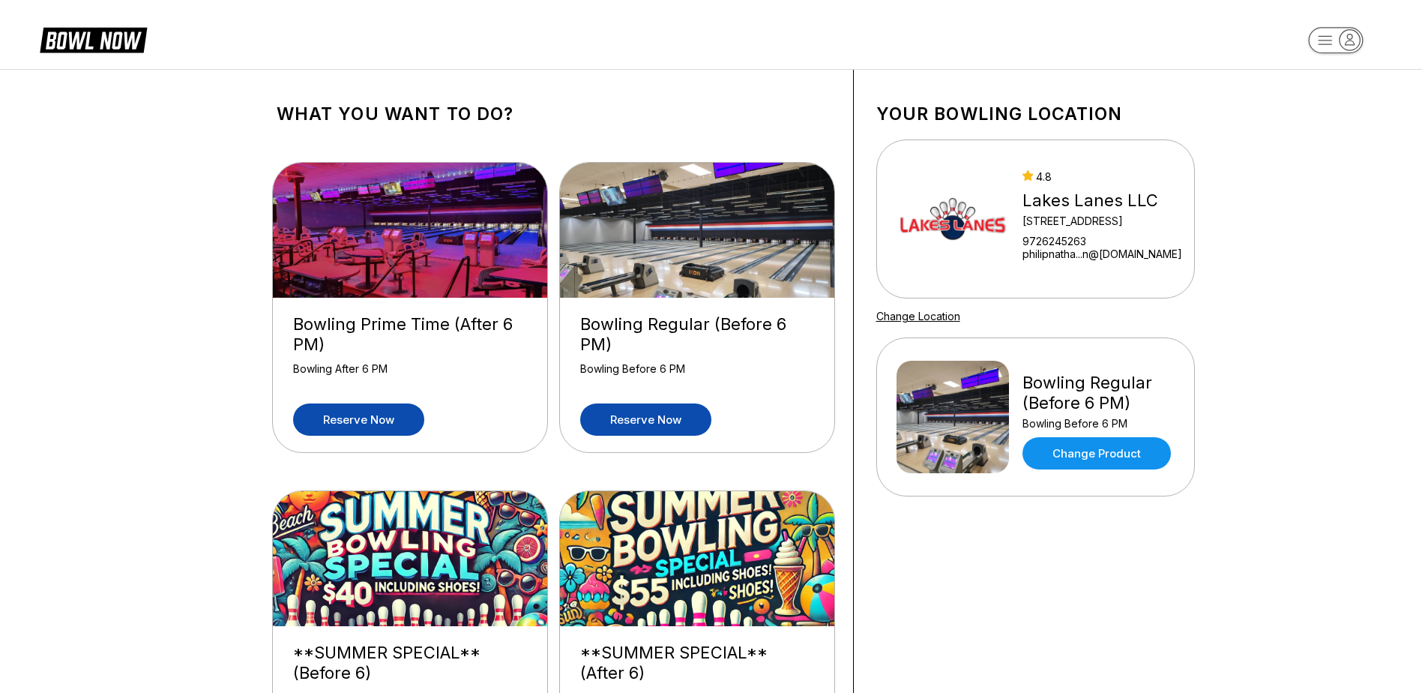
click at [374, 418] on link "Reserve now" at bounding box center [358, 419] width 131 height 32
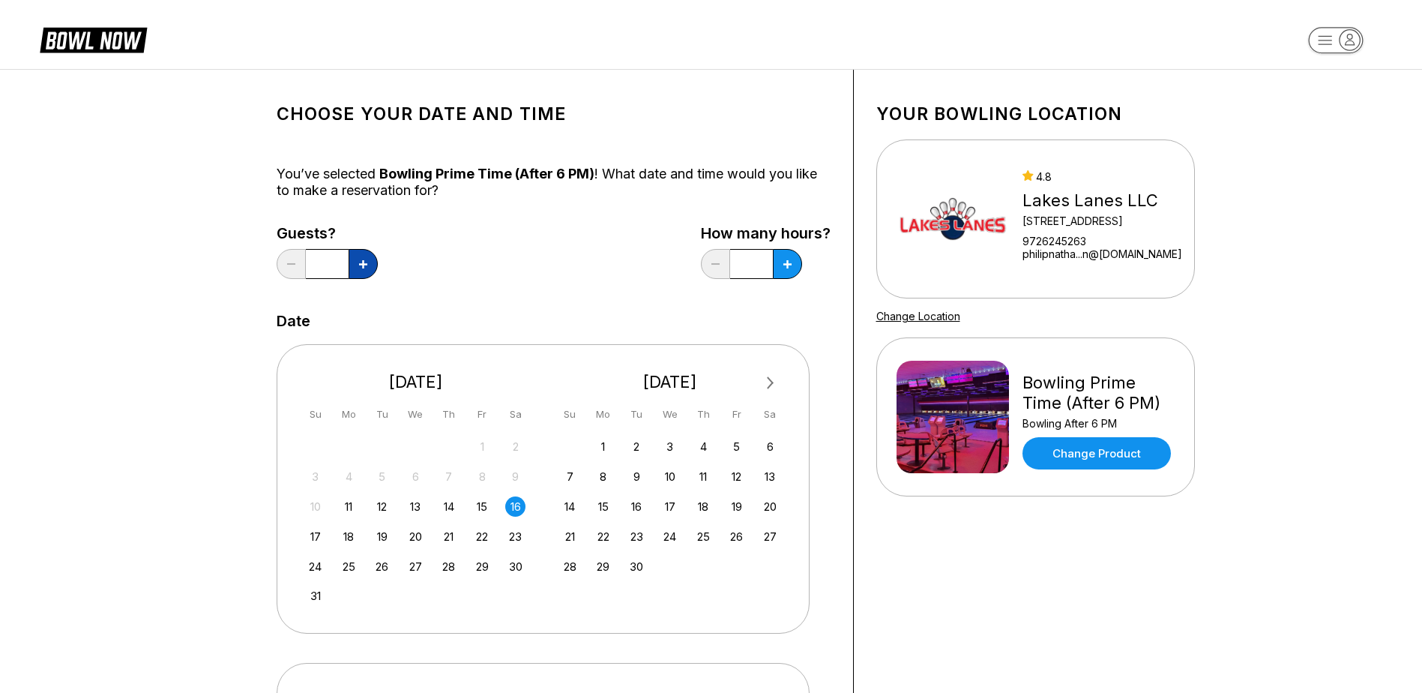
click at [369, 259] on button at bounding box center [363, 264] width 29 height 30
type input "*"
click at [367, 261] on icon at bounding box center [363, 264] width 8 height 8
type input "***"
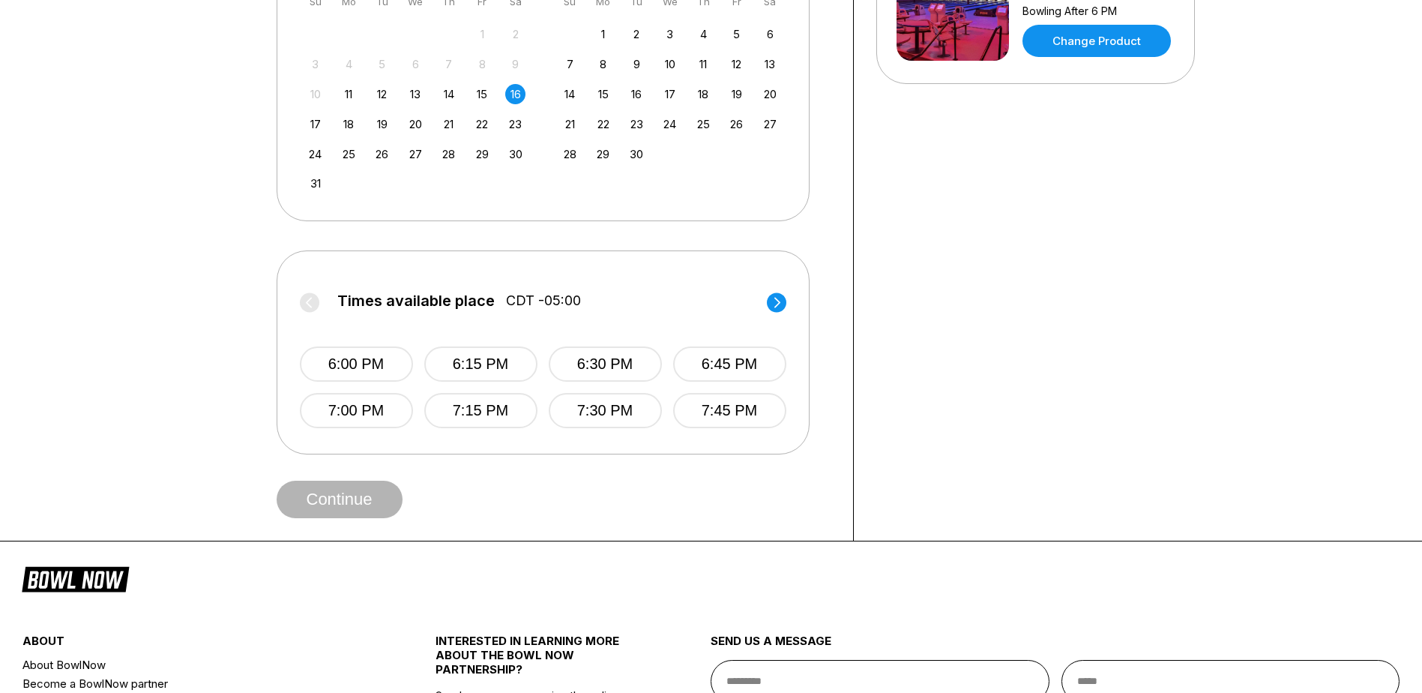
scroll to position [375, 0]
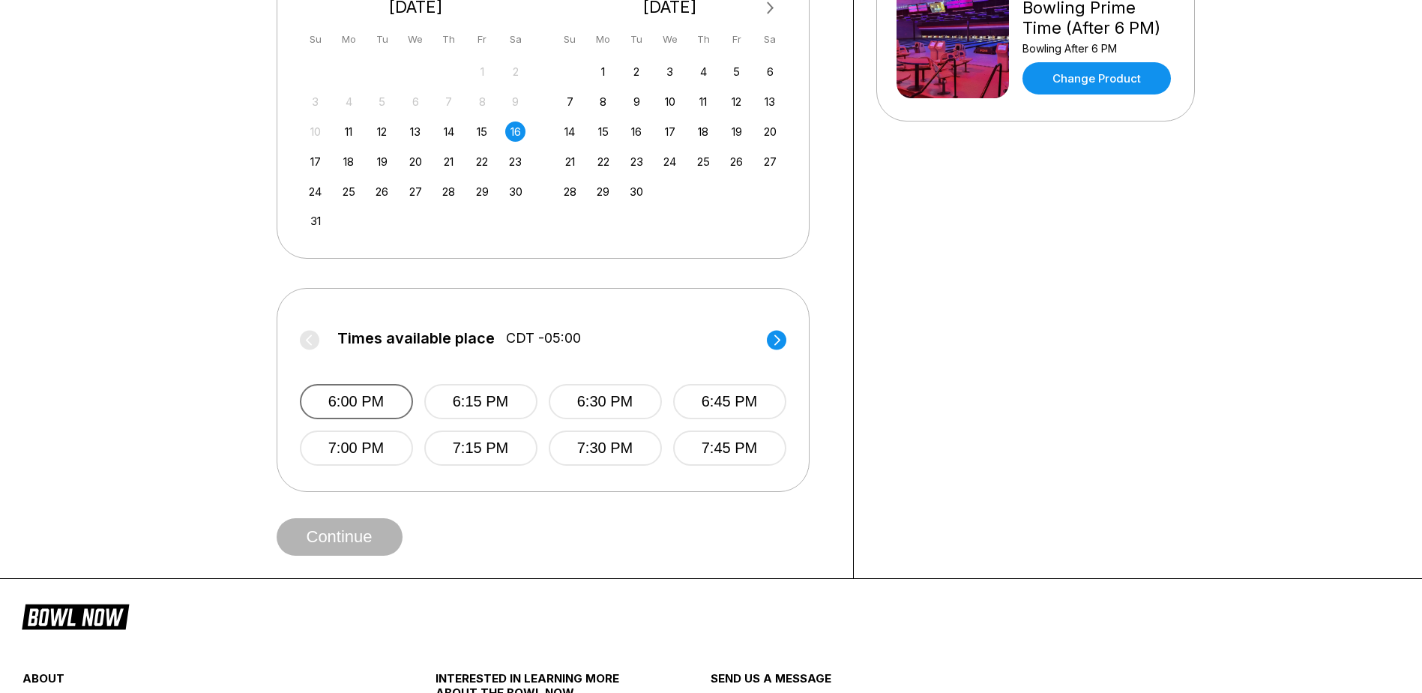
click at [360, 397] on button "6:00 PM" at bounding box center [356, 401] width 113 height 35
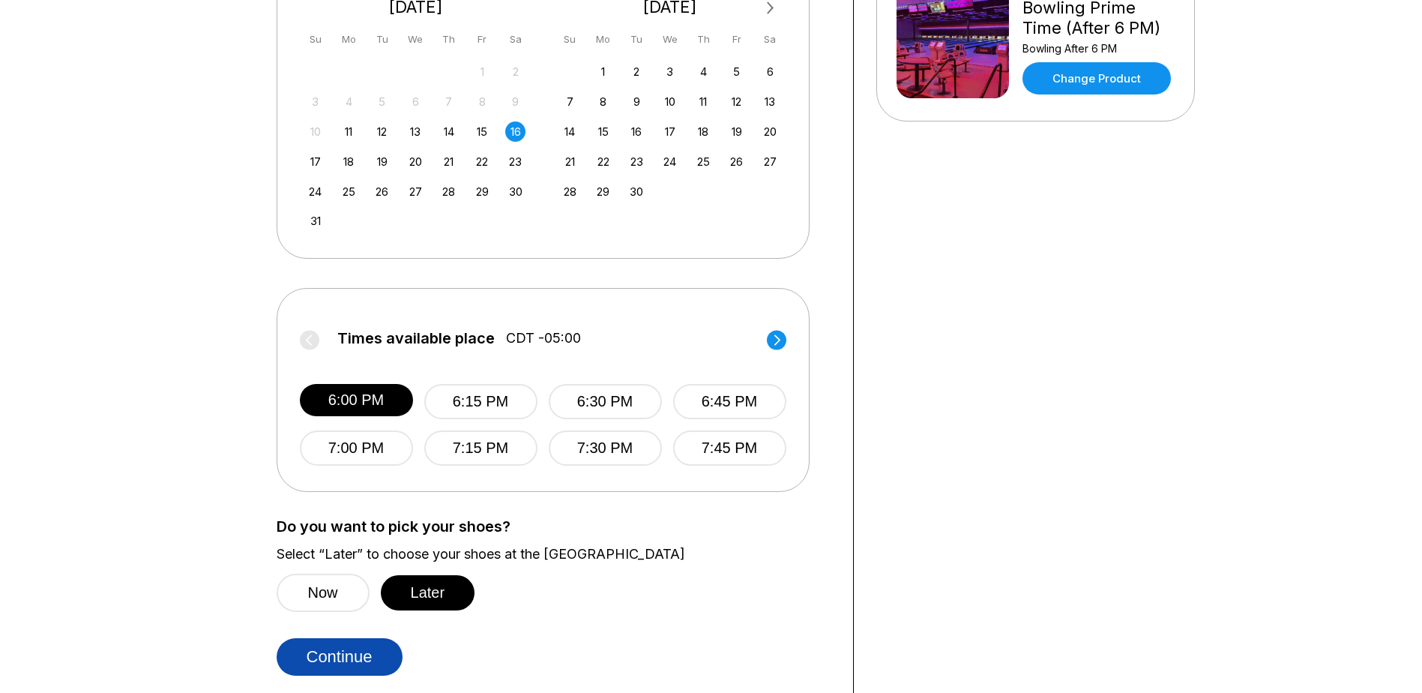
click at [357, 654] on button "Continue" at bounding box center [340, 656] width 126 height 37
